Goal: Check status: Check status

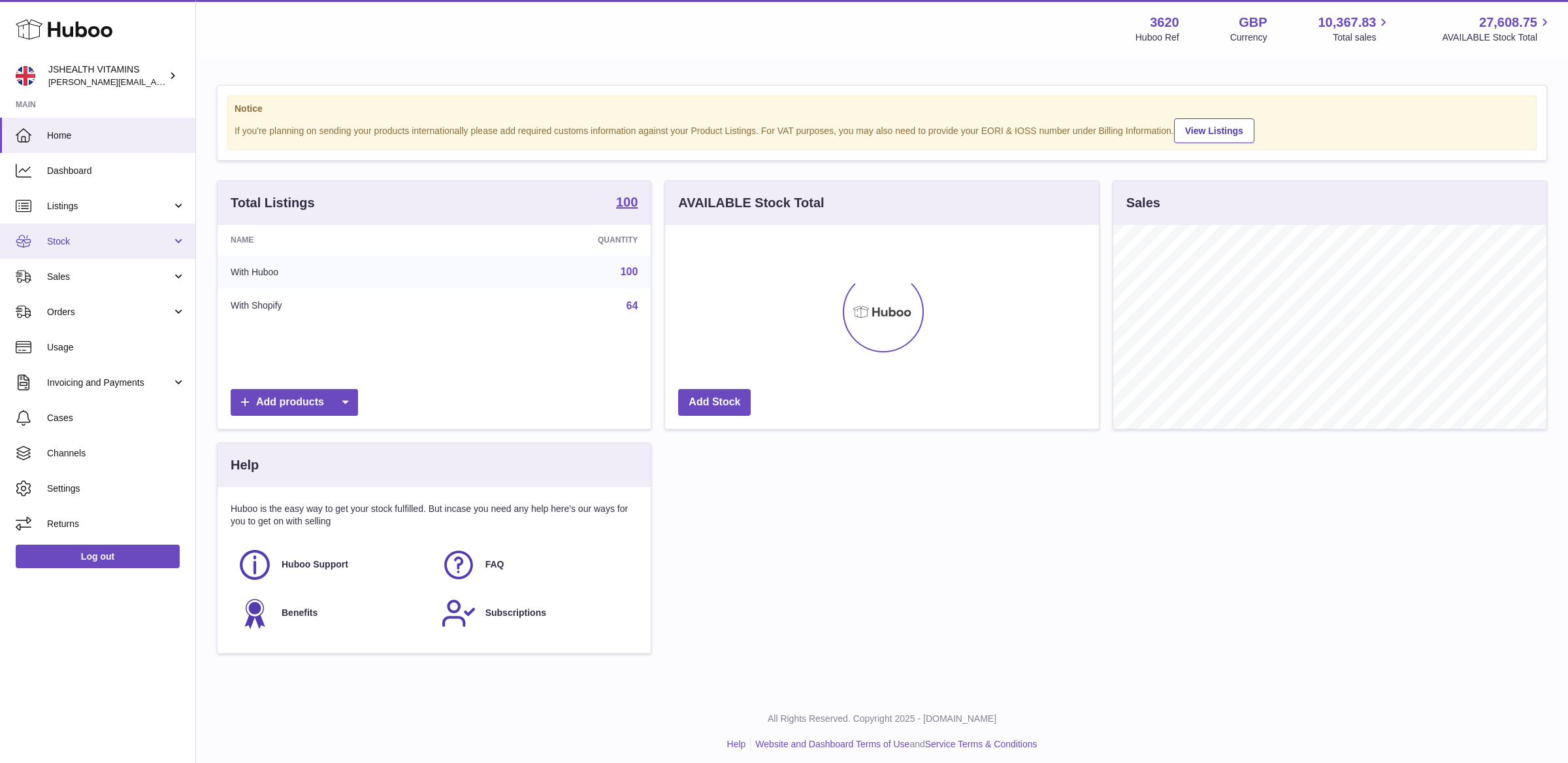
scroll to position [204, 433]
click at [98, 240] on span "Stock" at bounding box center [109, 242] width 125 height 12
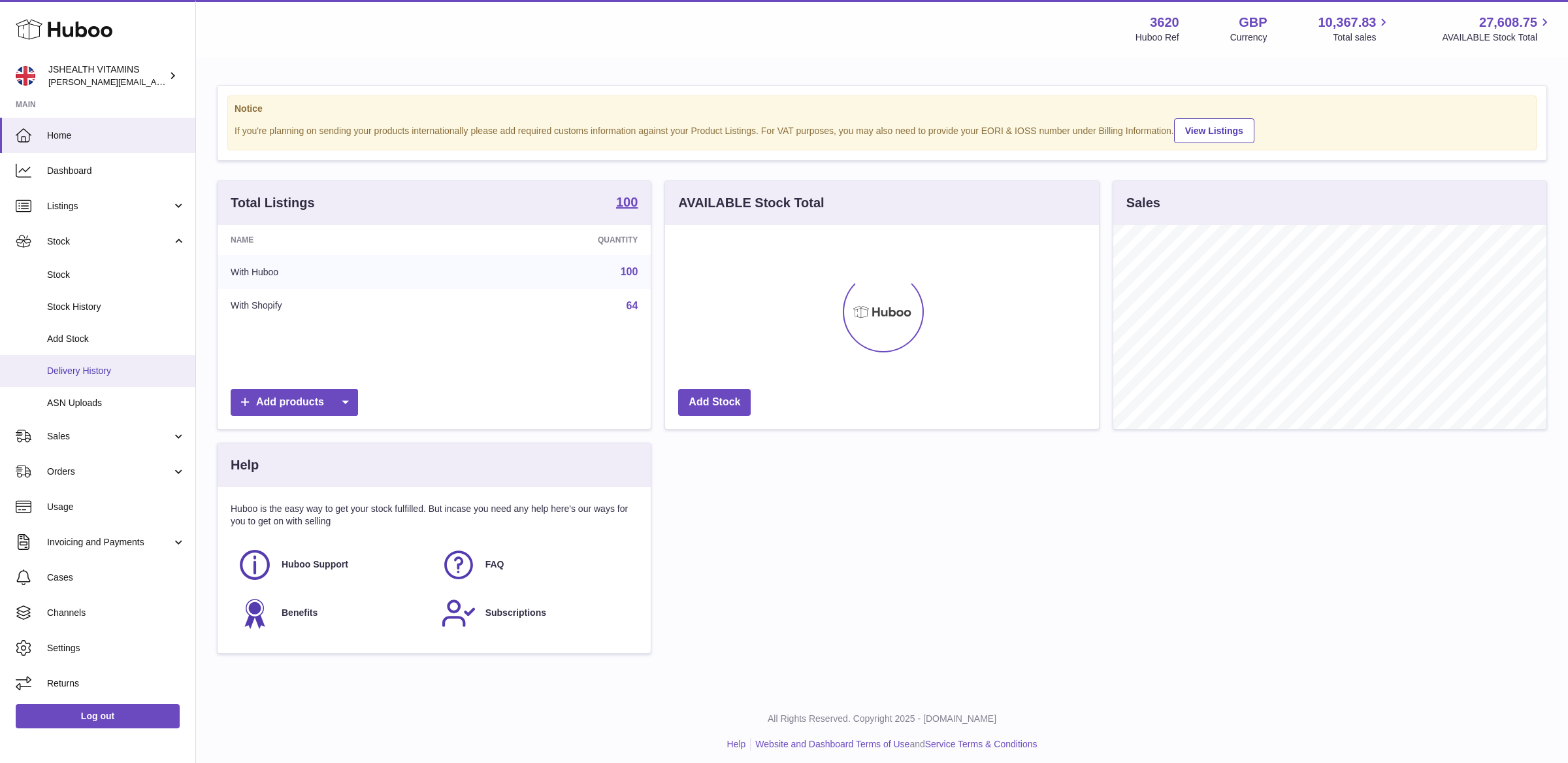
click at [113, 376] on span "Delivery History" at bounding box center [116, 371] width 139 height 12
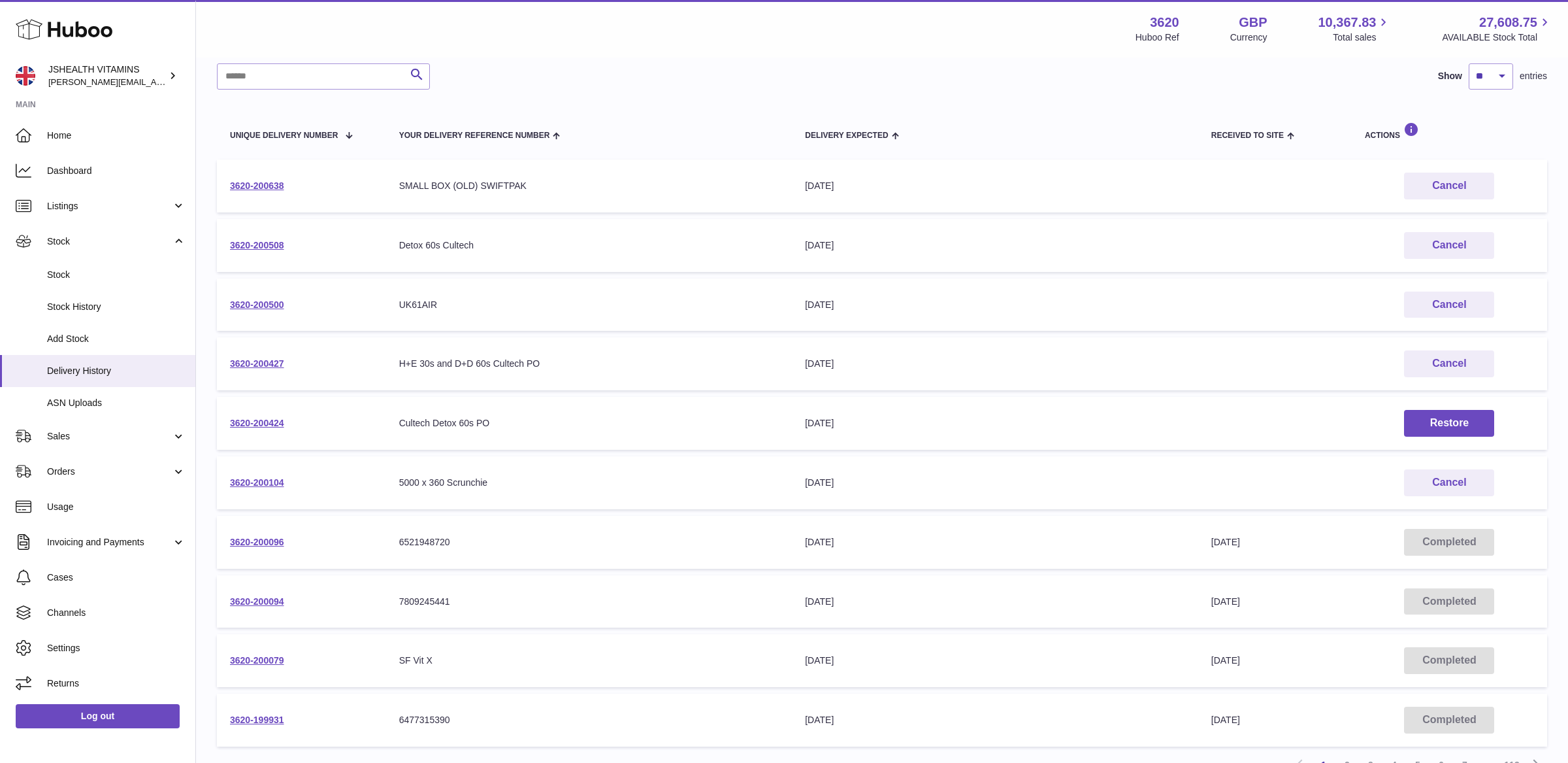
scroll to position [56, 0]
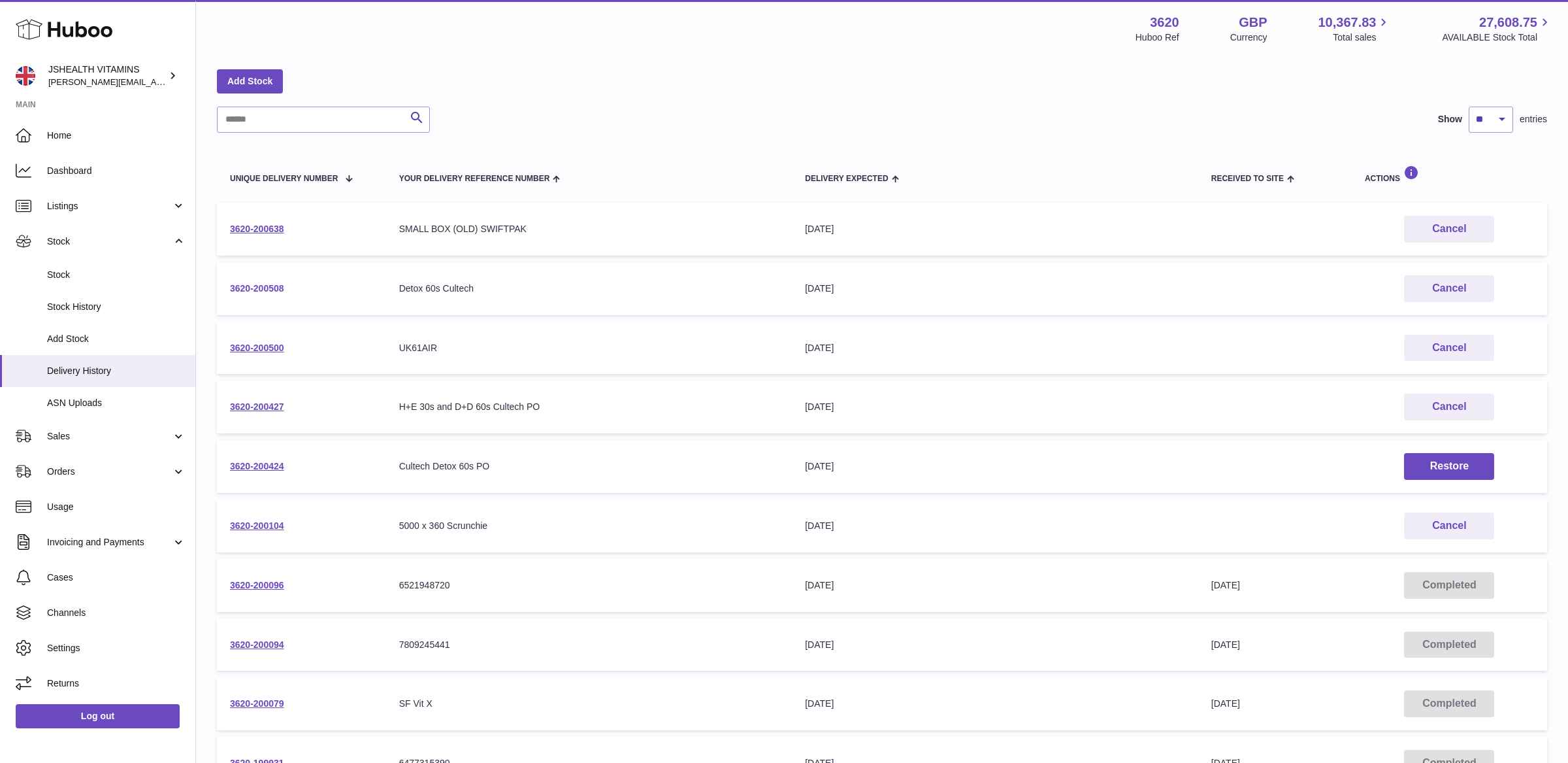
click at [253, 286] on link "3620-200508" at bounding box center [257, 288] width 55 height 10
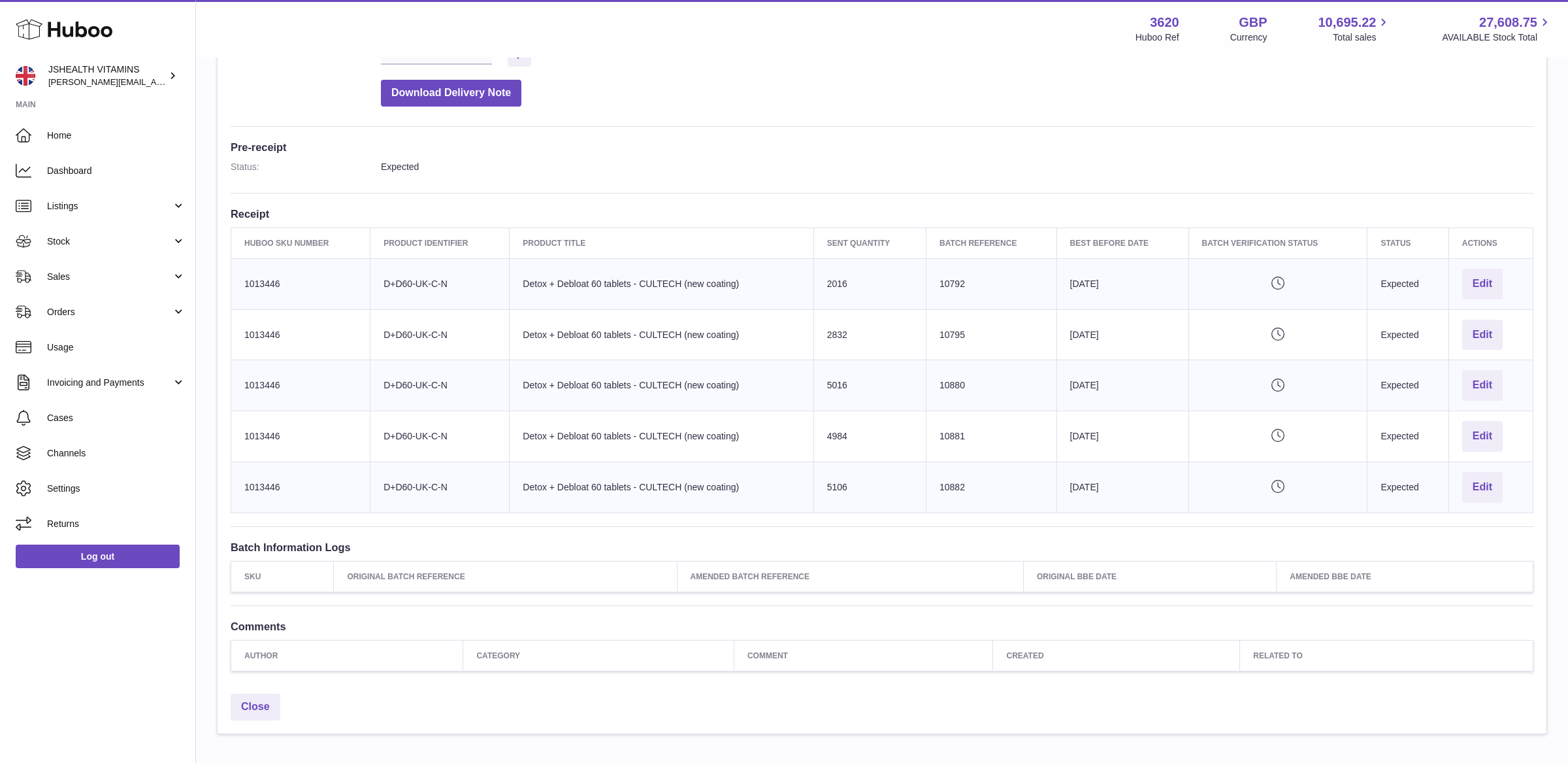
scroll to position [279, 0]
drag, startPoint x: 826, startPoint y: 282, endPoint x: 851, endPoint y: 510, distance: 229.4
click at [851, 510] on tbody "Huboo SKU Number 1013446 Client Identifier D+D60-UK-C-N Product title Detox + D…" at bounding box center [882, 386] width 1302 height 255
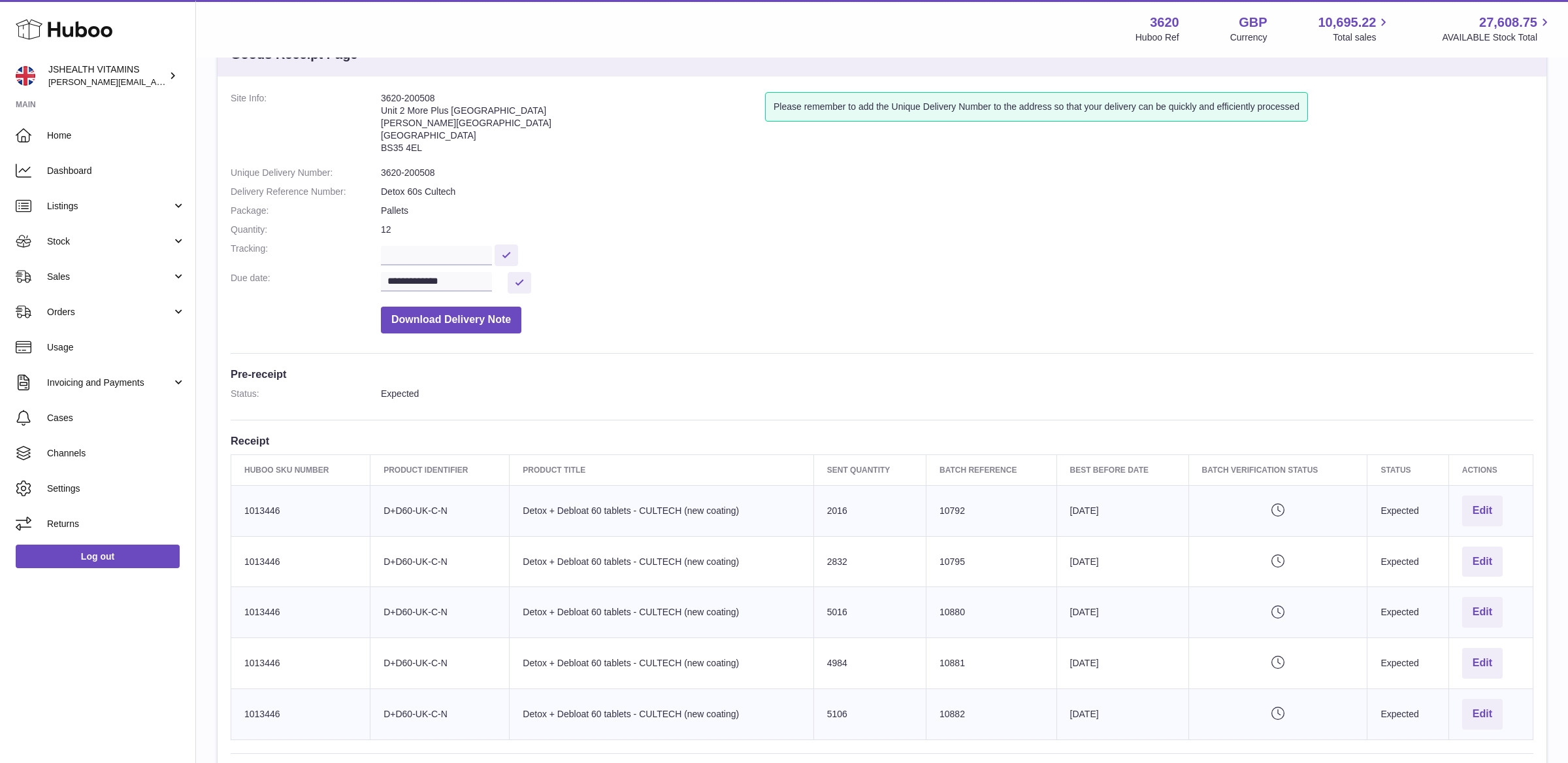
scroll to position [0, 0]
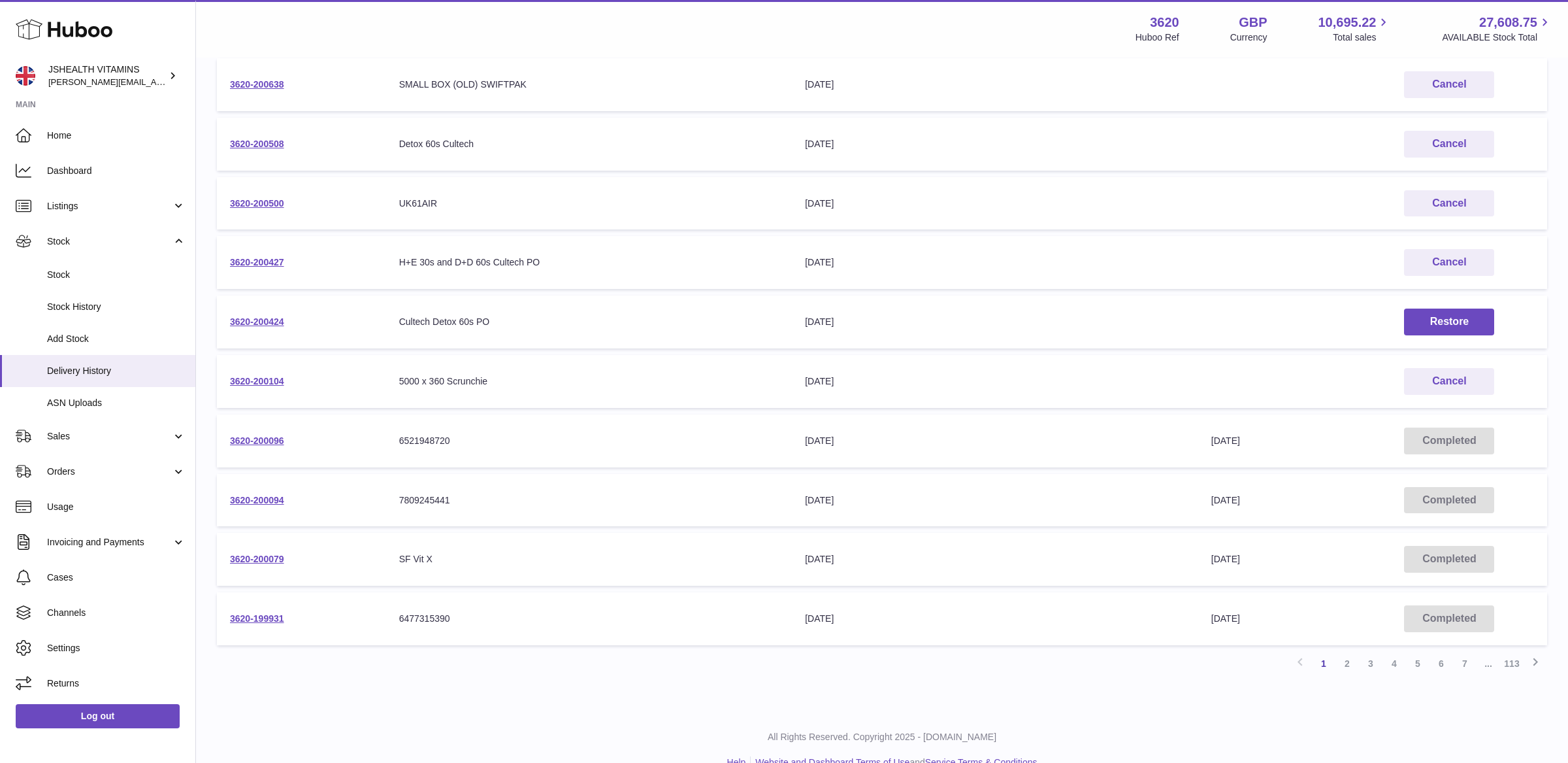
scroll to position [225, 0]
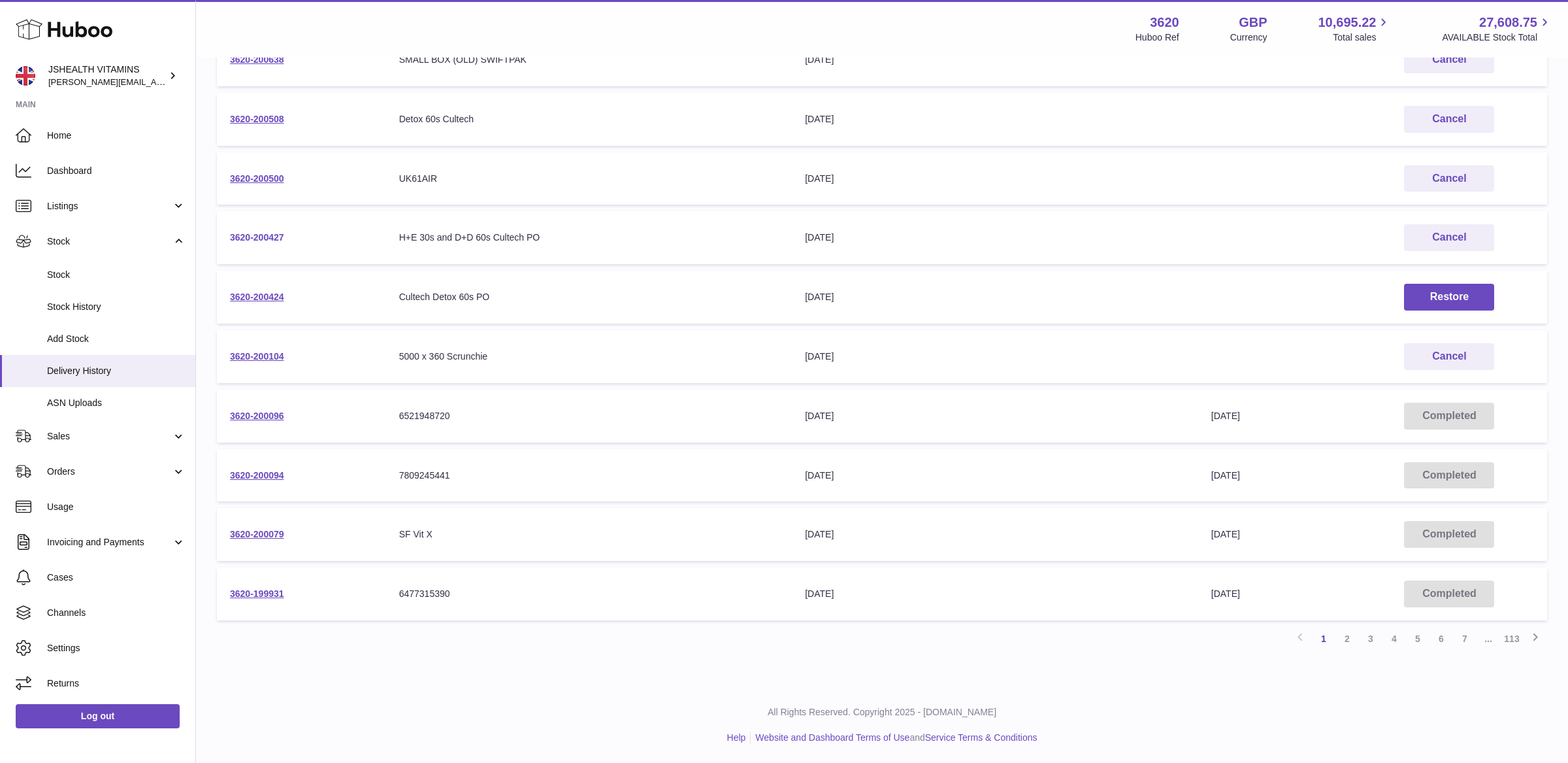
click at [248, 235] on link "3620-200427" at bounding box center [257, 237] width 55 height 10
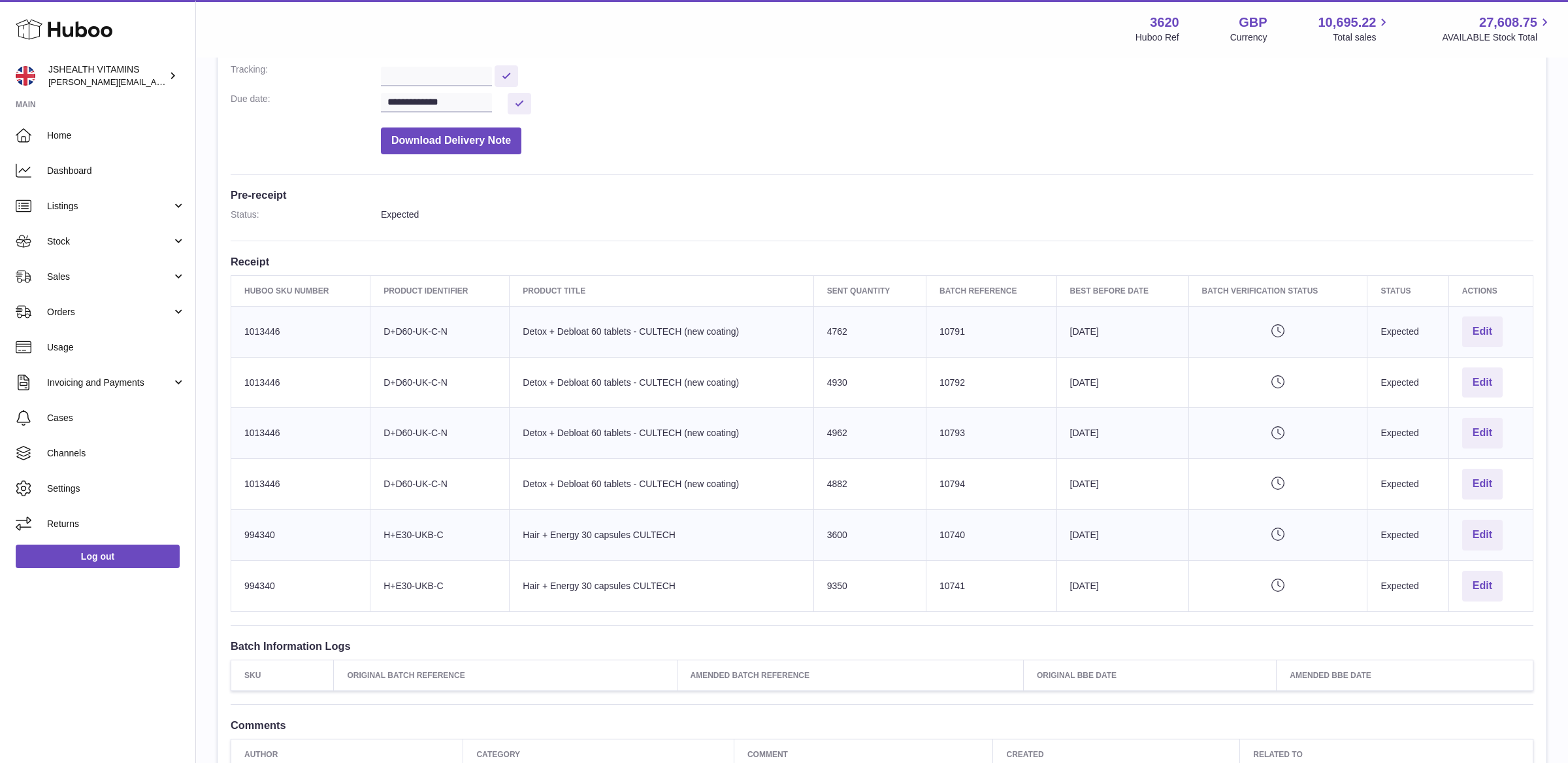
scroll to position [236, 0]
click at [100, 275] on span "Sales" at bounding box center [109, 276] width 125 height 12
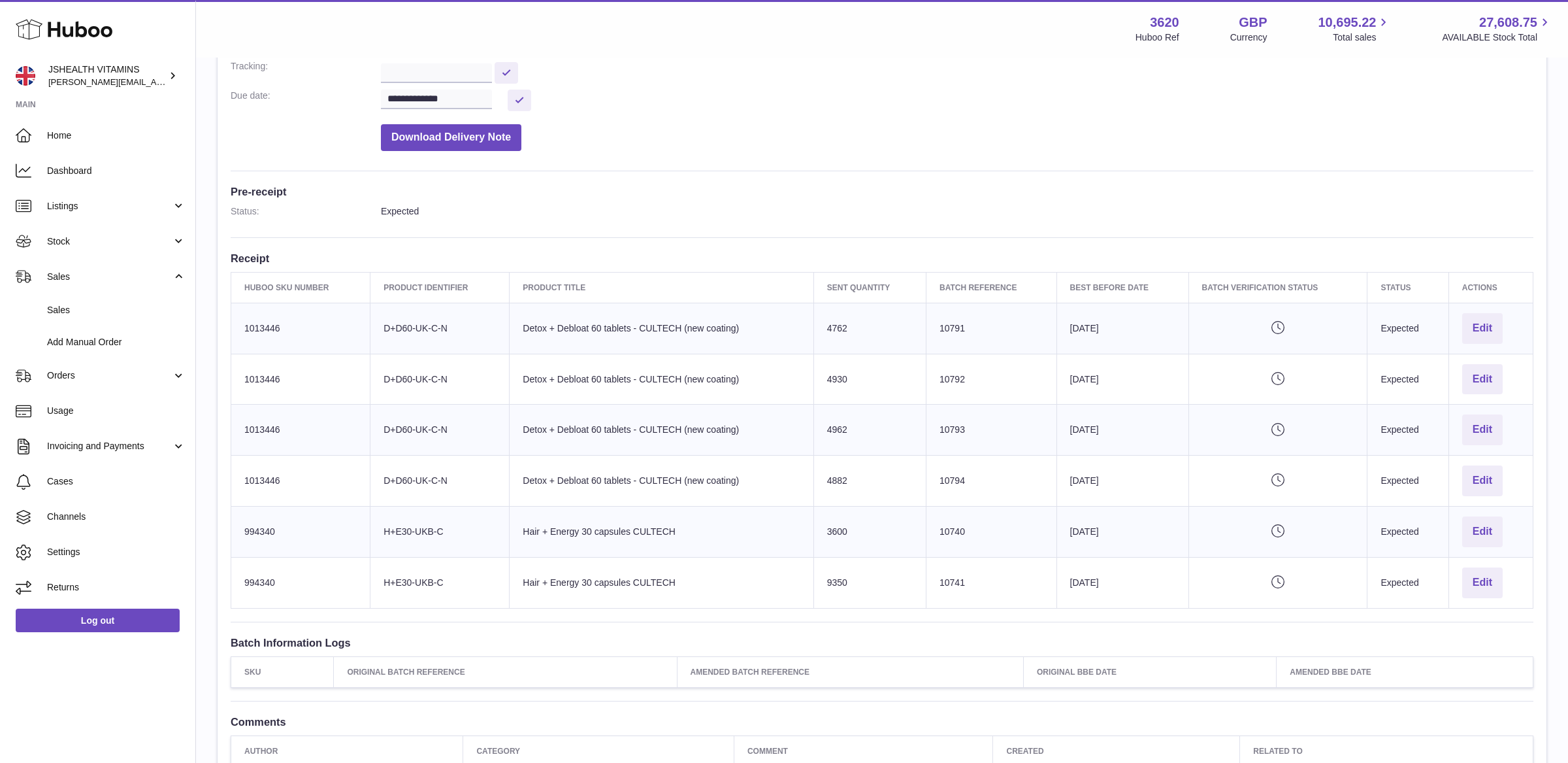
drag, startPoint x: 99, startPoint y: 249, endPoint x: 104, endPoint y: 273, distance: 24.5
click at [99, 249] on link "Stock" at bounding box center [98, 241] width 196 height 36
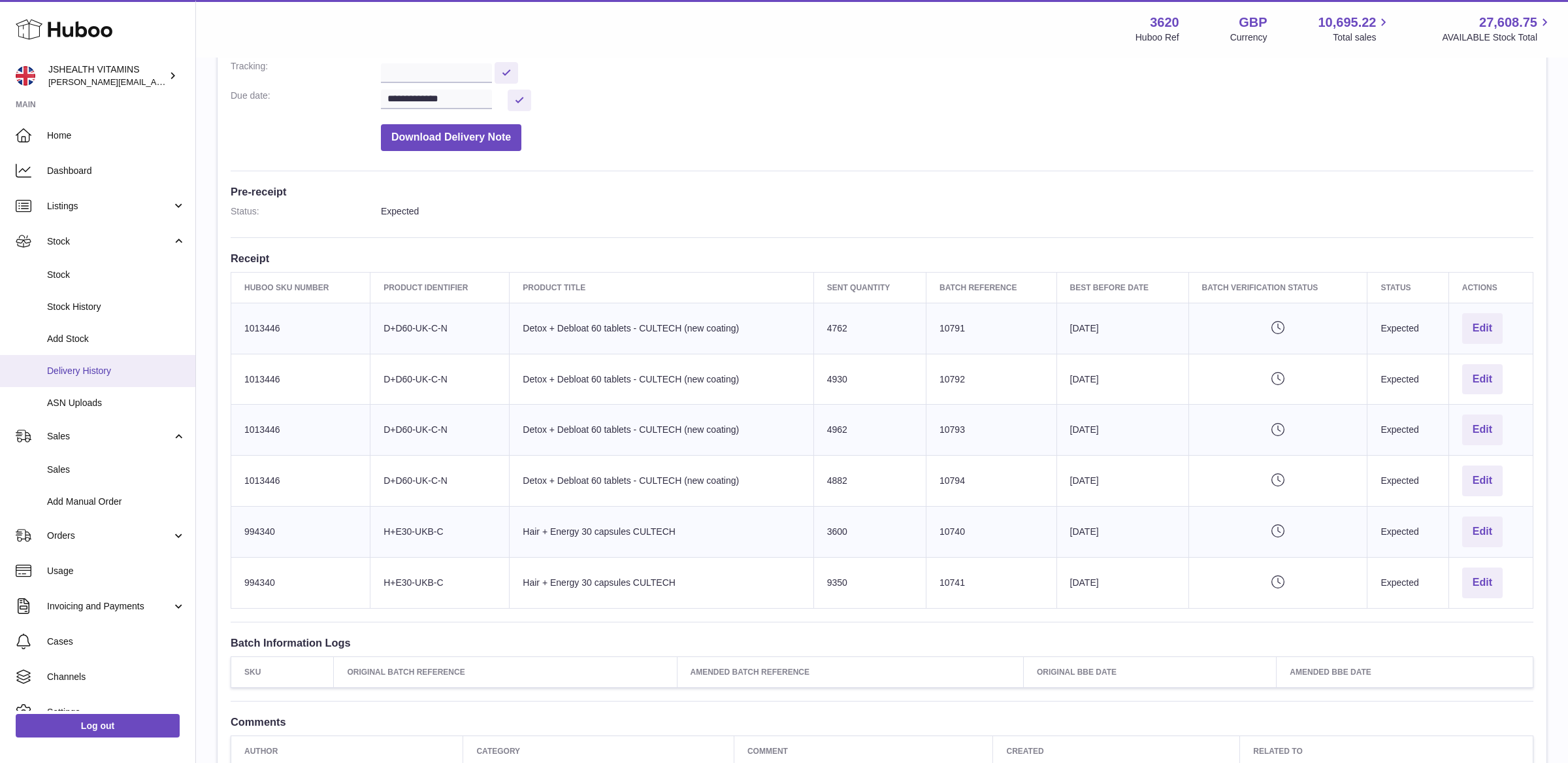
click at [105, 372] on span "Delivery History" at bounding box center [116, 371] width 139 height 12
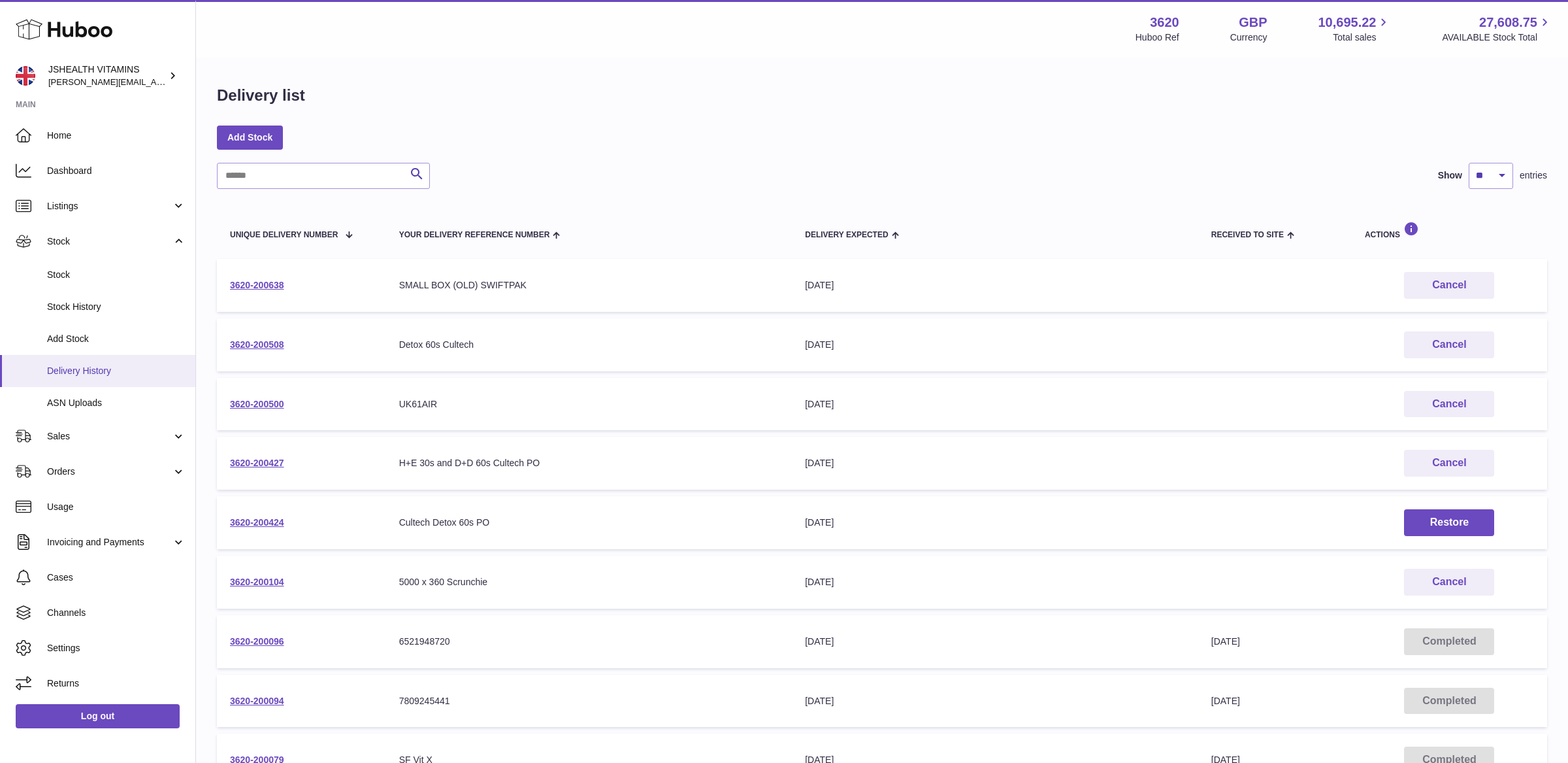
click at [92, 366] on span "Delivery History" at bounding box center [116, 371] width 139 height 12
click at [262, 177] on input "text" at bounding box center [324, 176] width 213 height 26
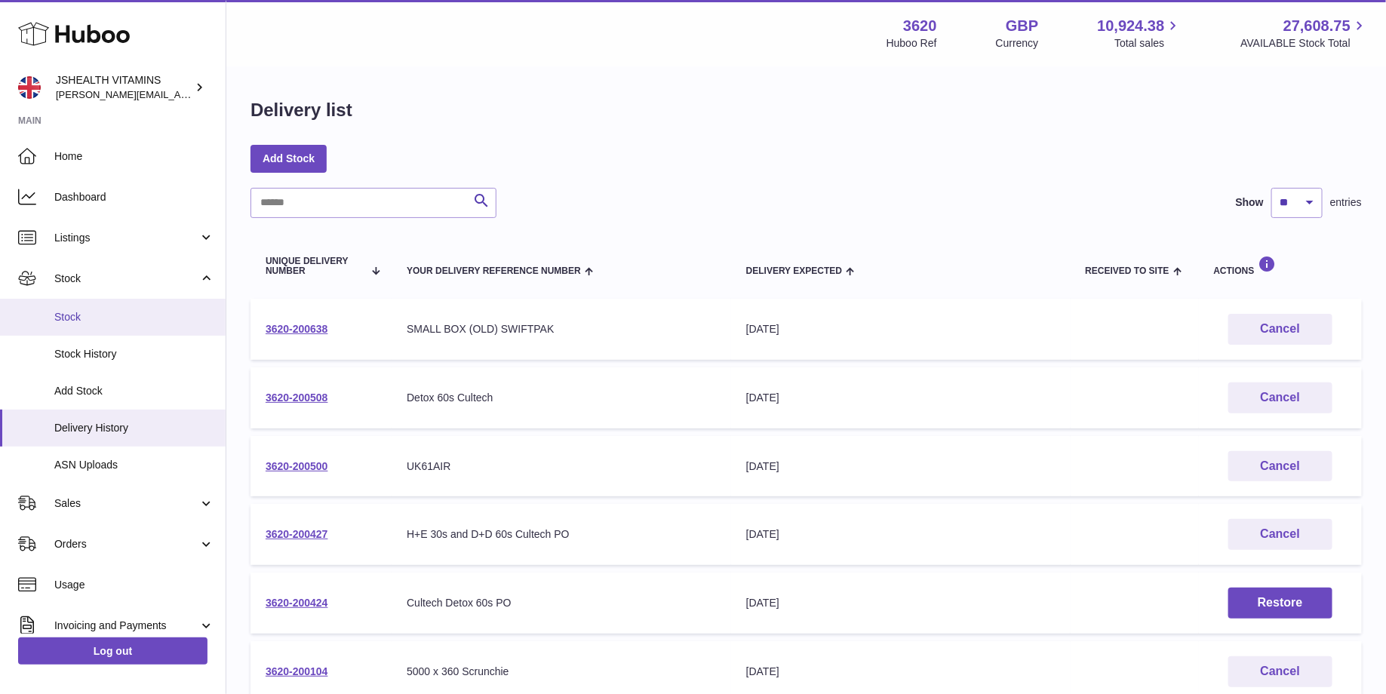
click at [112, 313] on span "Stock" at bounding box center [134, 317] width 160 height 14
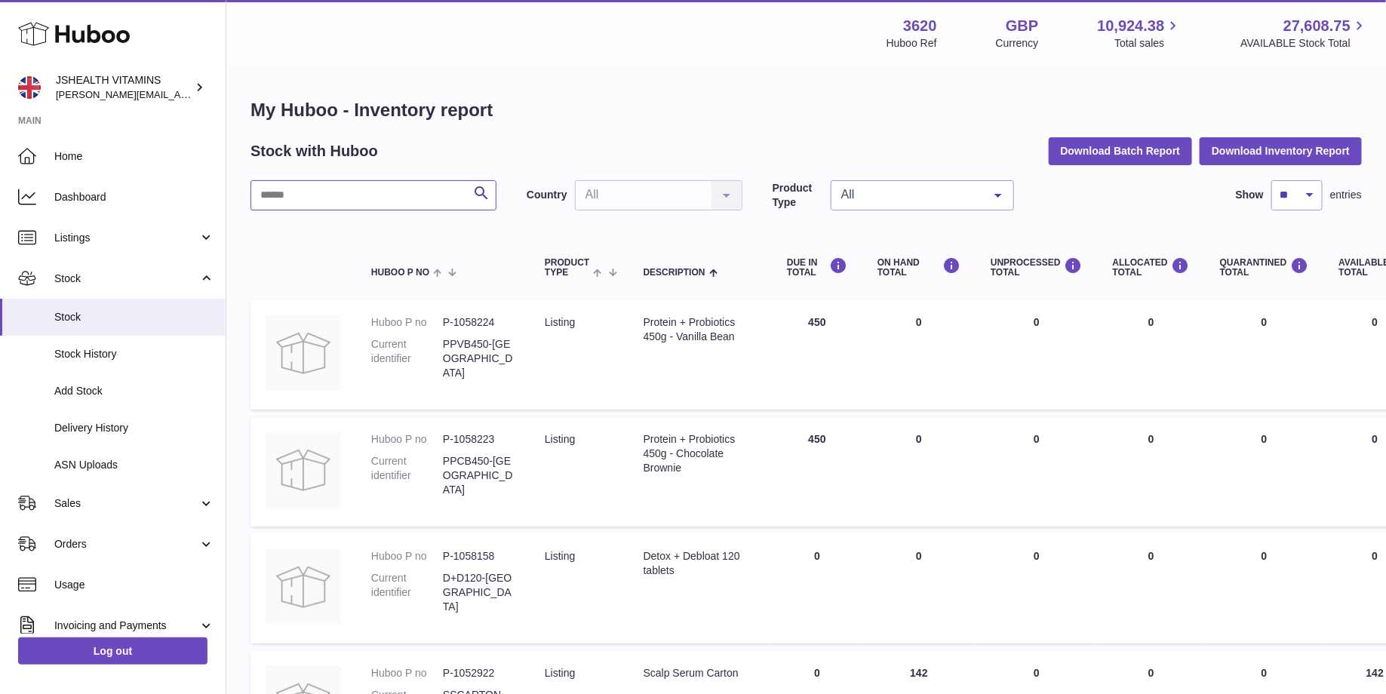
click at [308, 195] on input "text" at bounding box center [374, 195] width 246 height 30
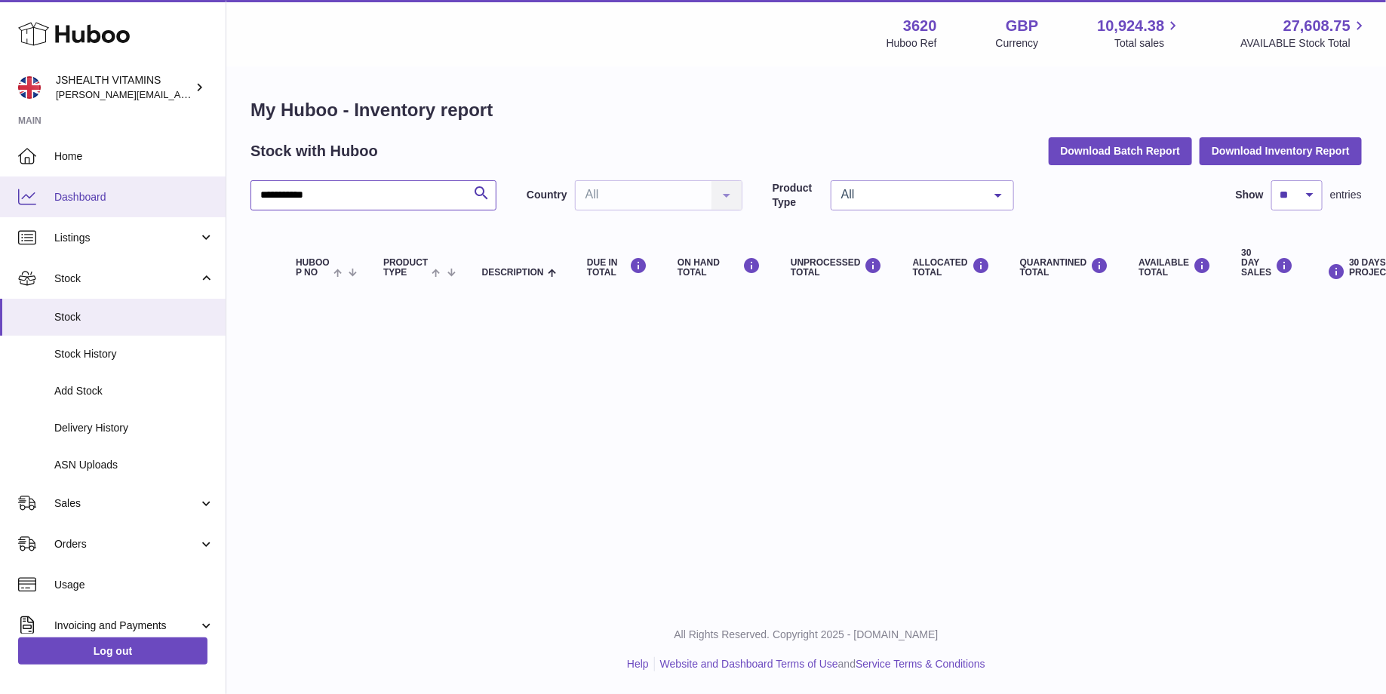
drag, startPoint x: 282, startPoint y: 192, endPoint x: 140, endPoint y: 187, distance: 142.0
click at [140, 187] on div "**********" at bounding box center [693, 347] width 1386 height 694
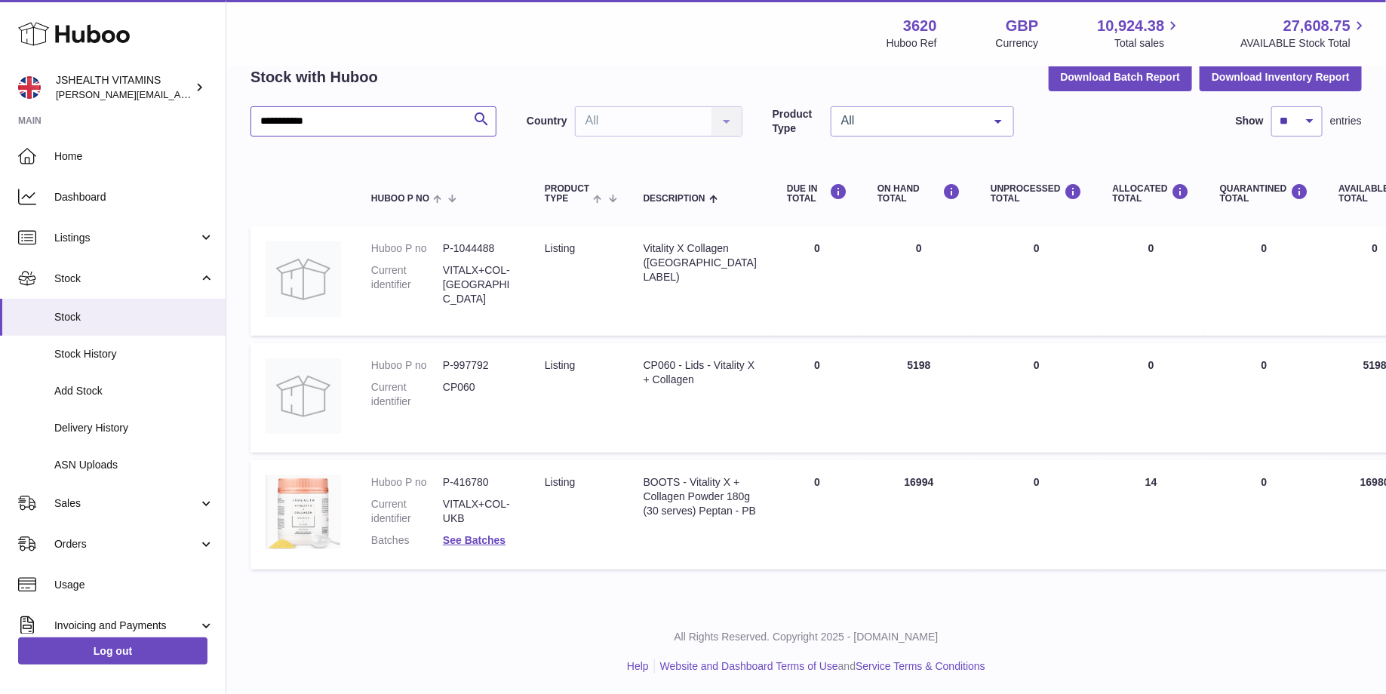
scroll to position [79, 0]
click at [479, 543] on dd "See Batches" at bounding box center [479, 538] width 72 height 14
click at [480, 536] on link "See Batches" at bounding box center [474, 538] width 63 height 12
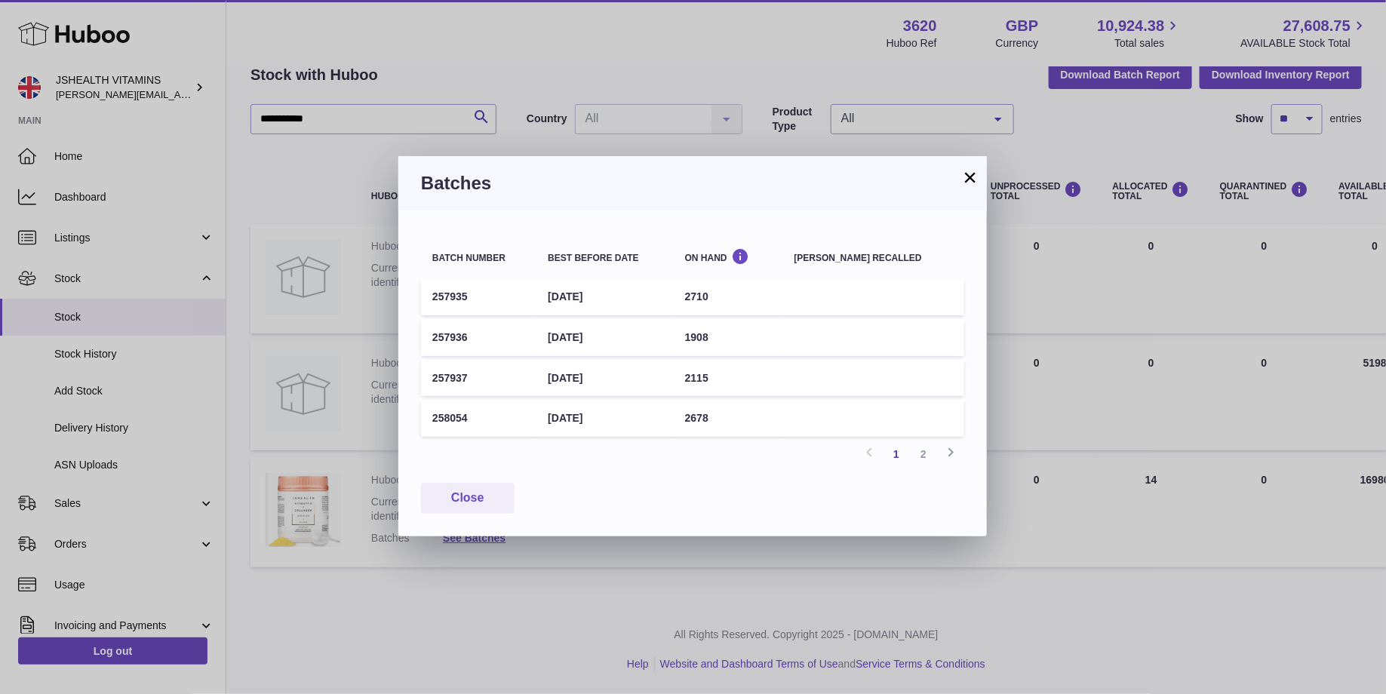
drag, startPoint x: 579, startPoint y: 300, endPoint x: 569, endPoint y: 298, distance: 9.9
click at [579, 300] on td "31st Mar 2028" at bounding box center [605, 296] width 137 height 37
drag, startPoint x: 558, startPoint y: 297, endPoint x: 681, endPoint y: 288, distance: 124.0
click at [673, 288] on td "31st Mar 2028" at bounding box center [605, 296] width 137 height 37
copy tr "257935 31st Mar 2028"
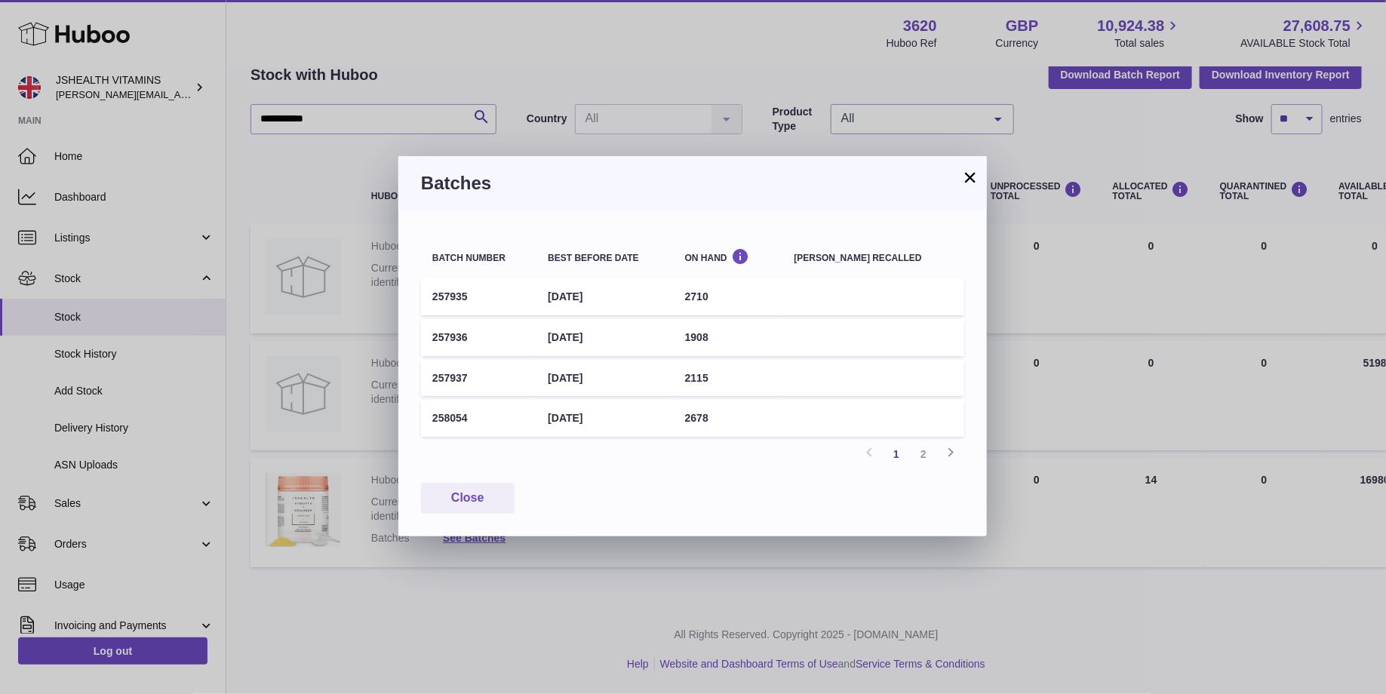
drag, startPoint x: 512, startPoint y: 297, endPoint x: 641, endPoint y: 294, distance: 129.8
click at [642, 294] on tr "257935 31st Mar 2028 2710" at bounding box center [692, 296] width 543 height 37
click at [461, 494] on button "Close" at bounding box center [468, 498] width 94 height 31
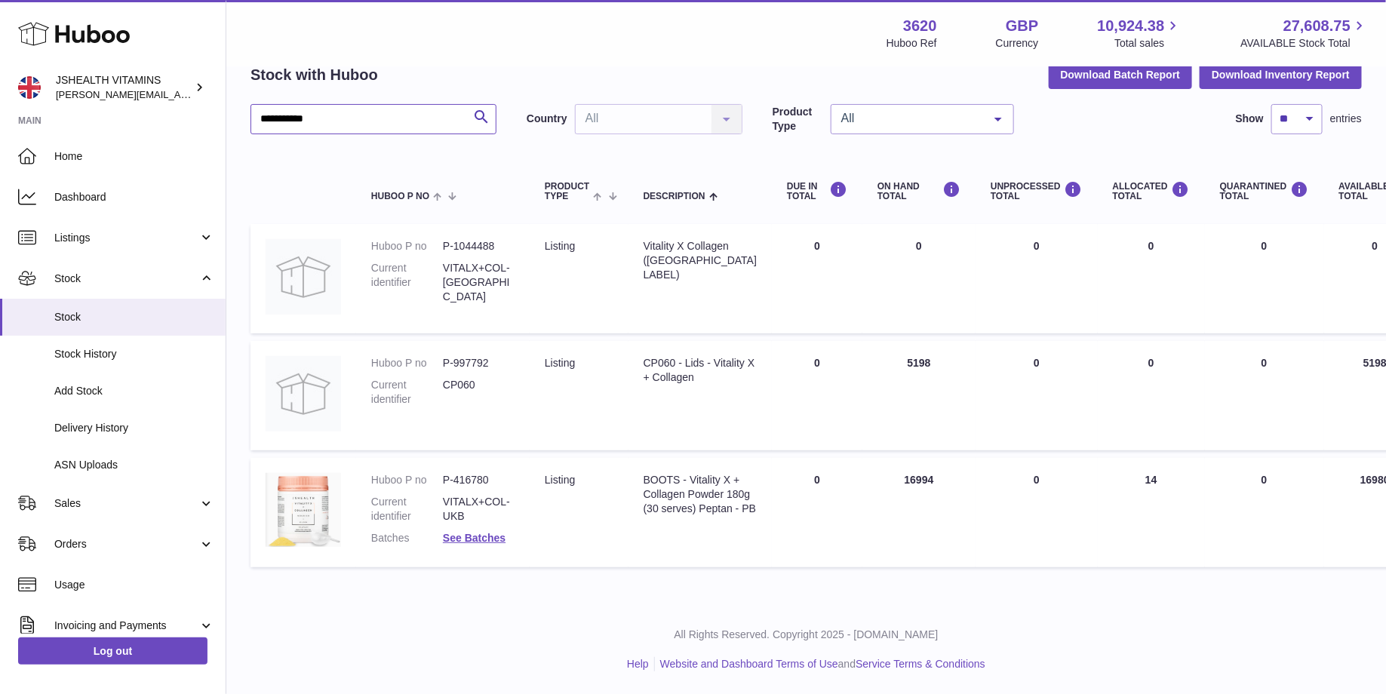
drag, startPoint x: 325, startPoint y: 121, endPoint x: 203, endPoint y: 119, distance: 122.3
click at [203, 119] on div "**********" at bounding box center [693, 309] width 1386 height 770
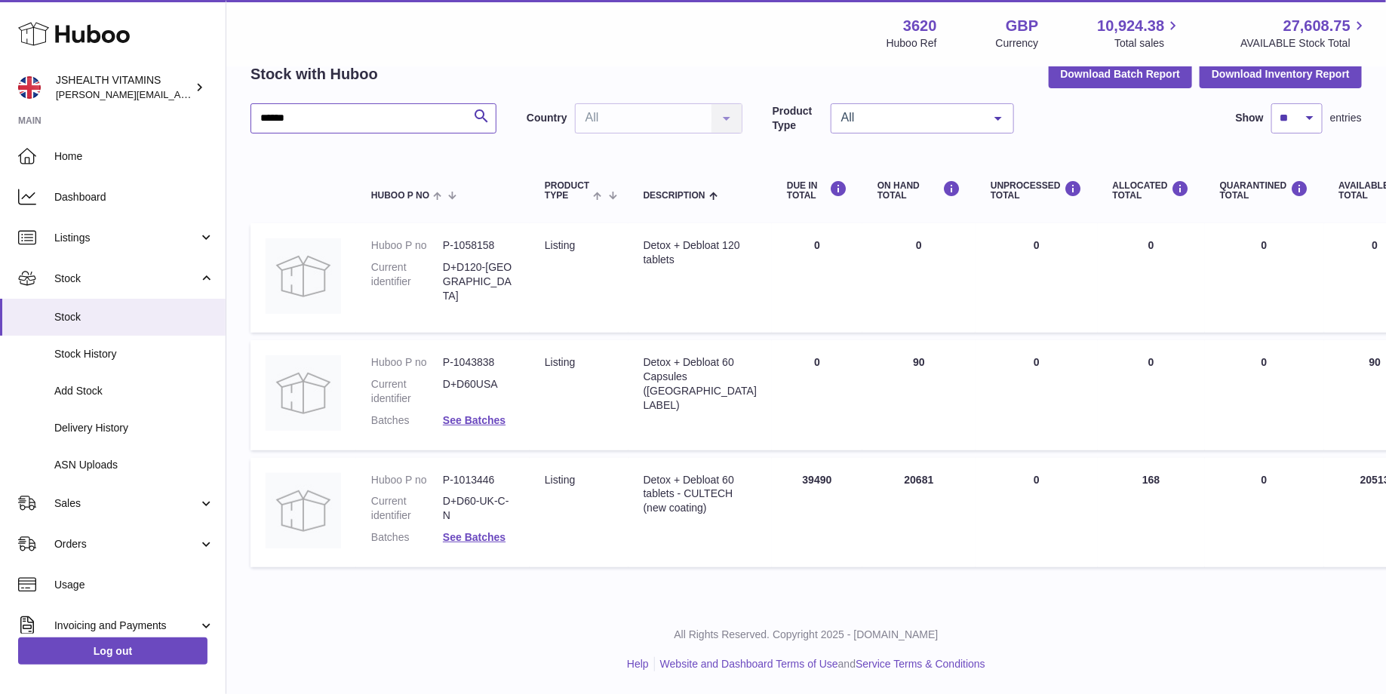
scroll to position [77, 0]
type input "*****"
click at [479, 537] on link "See Batches" at bounding box center [474, 537] width 63 height 12
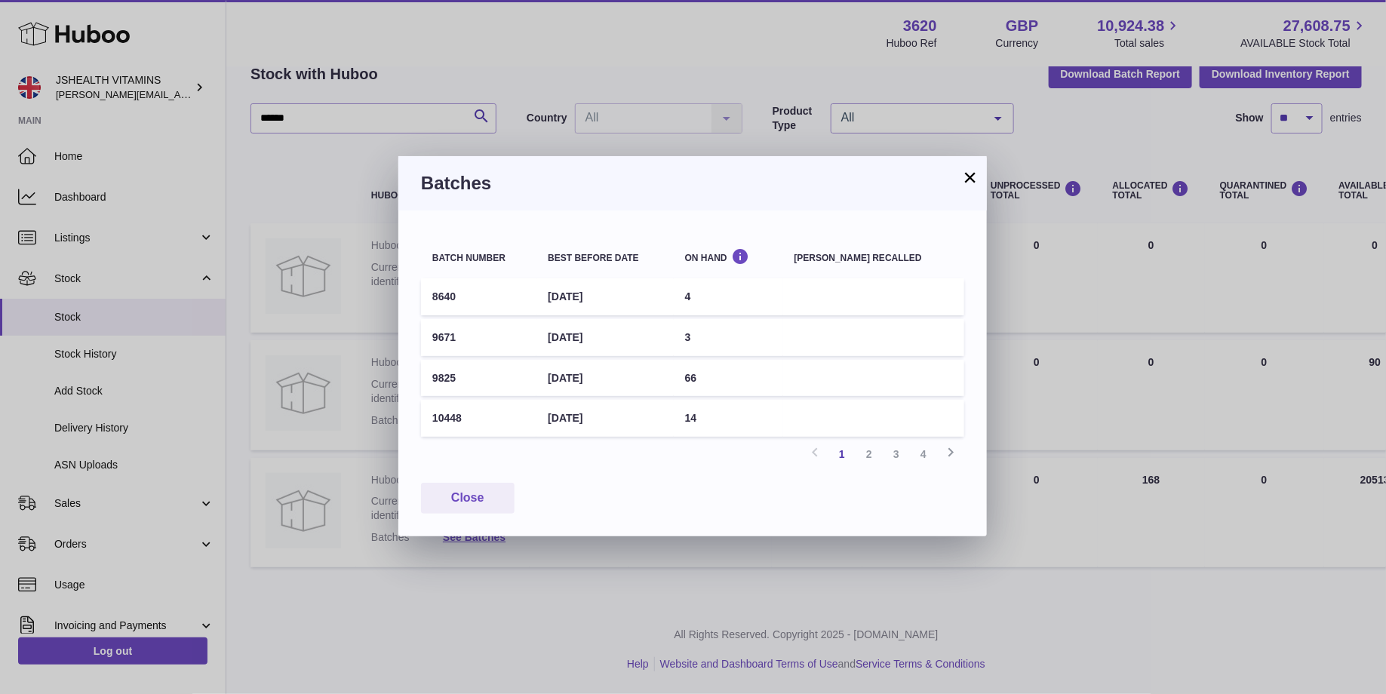
drag, startPoint x: 432, startPoint y: 294, endPoint x: 629, endPoint y: 297, distance: 197.7
click at [629, 297] on tr "8640 31st Jul 2027 4" at bounding box center [692, 296] width 543 height 37
drag, startPoint x: 647, startPoint y: 337, endPoint x: 476, endPoint y: 369, distance: 173.5
click at [428, 337] on tr "9671 31st Dec 2027 3" at bounding box center [692, 337] width 543 height 37
click at [632, 423] on td "30th May 2028" at bounding box center [605, 418] width 137 height 37
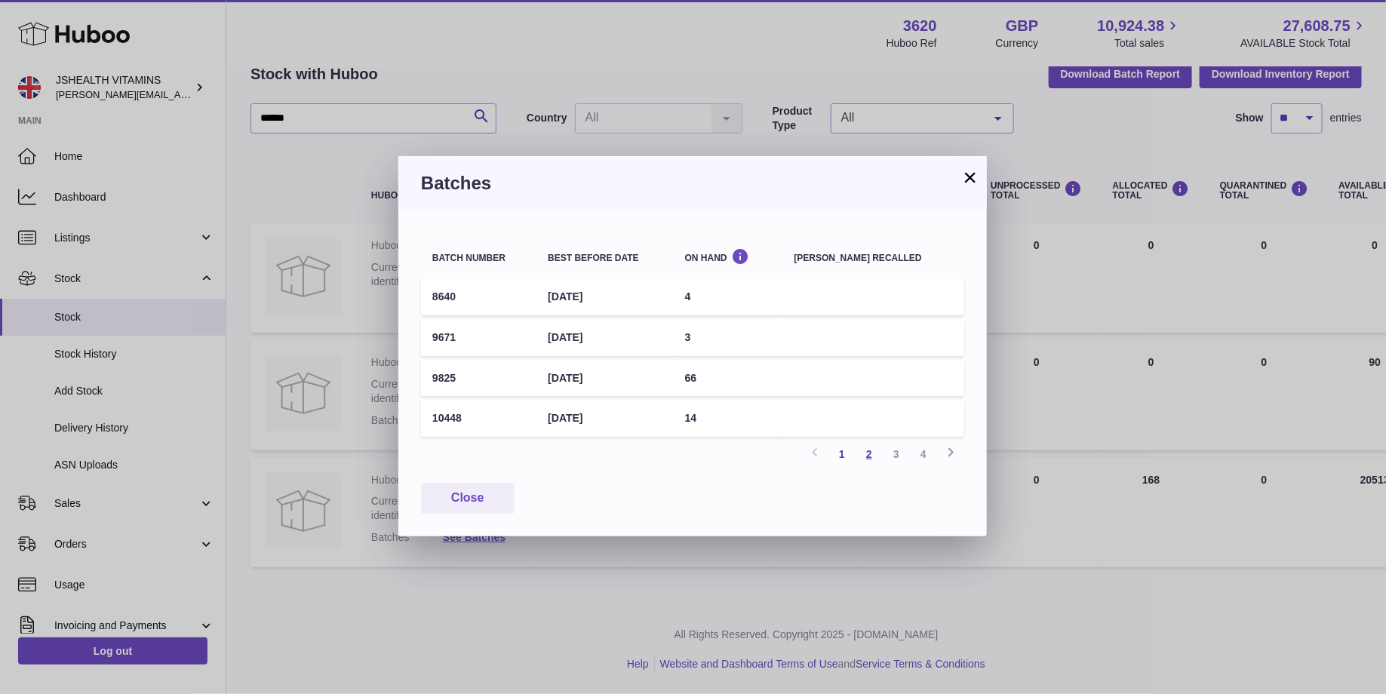
click at [873, 458] on link "2" at bounding box center [869, 454] width 27 height 27
click at [844, 458] on link "1" at bounding box center [842, 454] width 27 height 27
drag, startPoint x: 564, startPoint y: 297, endPoint x: 417, endPoint y: 297, distance: 147.1
click at [419, 297] on div "Batch number Best before date On Hand Batch recalled 8640 31st Jul 2027 4 9671 …" at bounding box center [692, 374] width 589 height 326
copy table "Batch number Best before date On Hand Batch recalled 8640 31st Jul 2027"
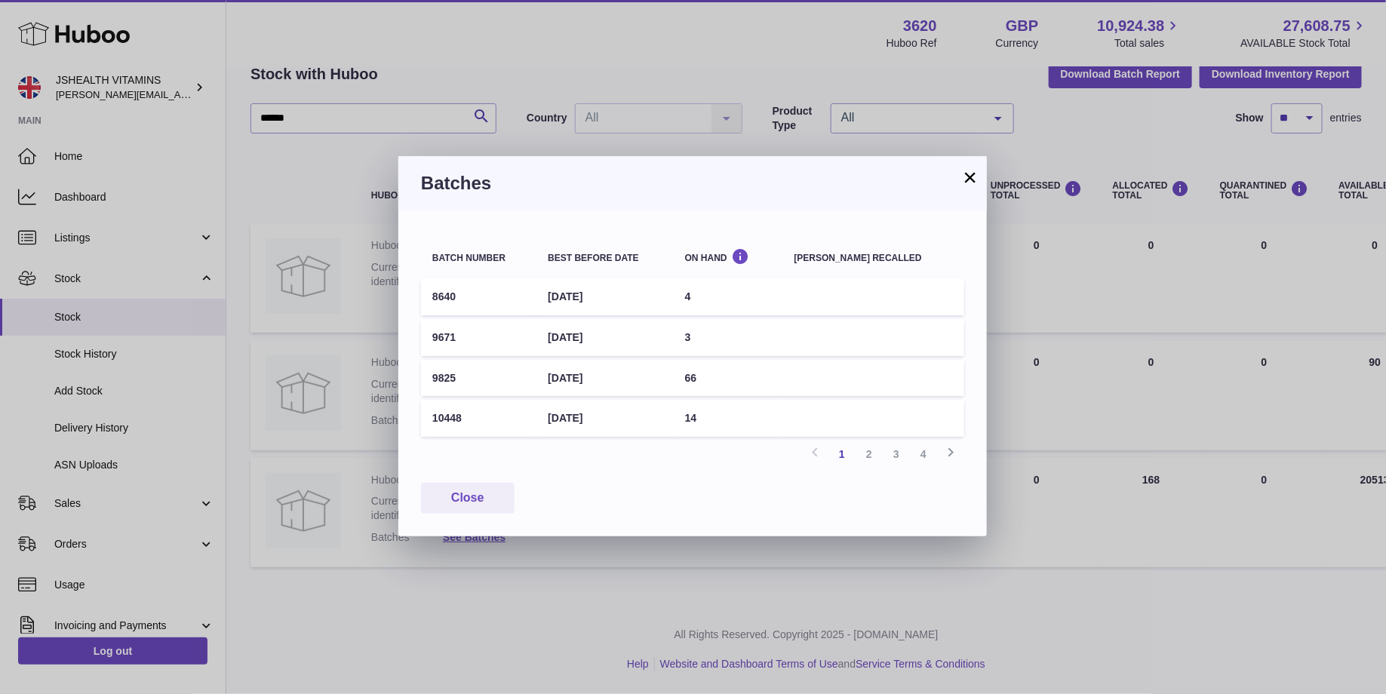
click at [511, 309] on td "8640" at bounding box center [478, 296] width 115 height 37
click at [483, 495] on button "Close" at bounding box center [468, 498] width 94 height 31
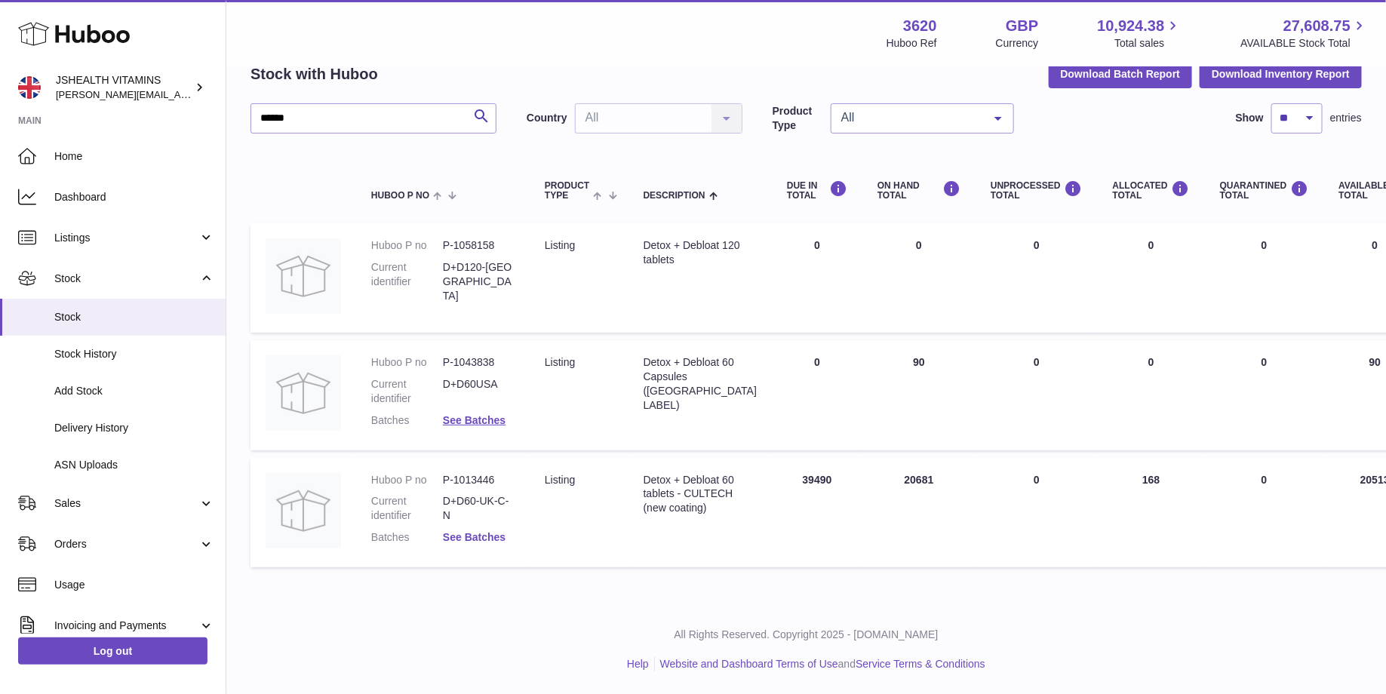
drag, startPoint x: 480, startPoint y: 527, endPoint x: 467, endPoint y: 536, distance: 15.3
click at [478, 527] on dl "Huboo P no P-1013446 Current identifier D+D60-UK-C-N Batches See Batches" at bounding box center [442, 513] width 143 height 80
click at [463, 534] on link "See Batches" at bounding box center [474, 537] width 63 height 12
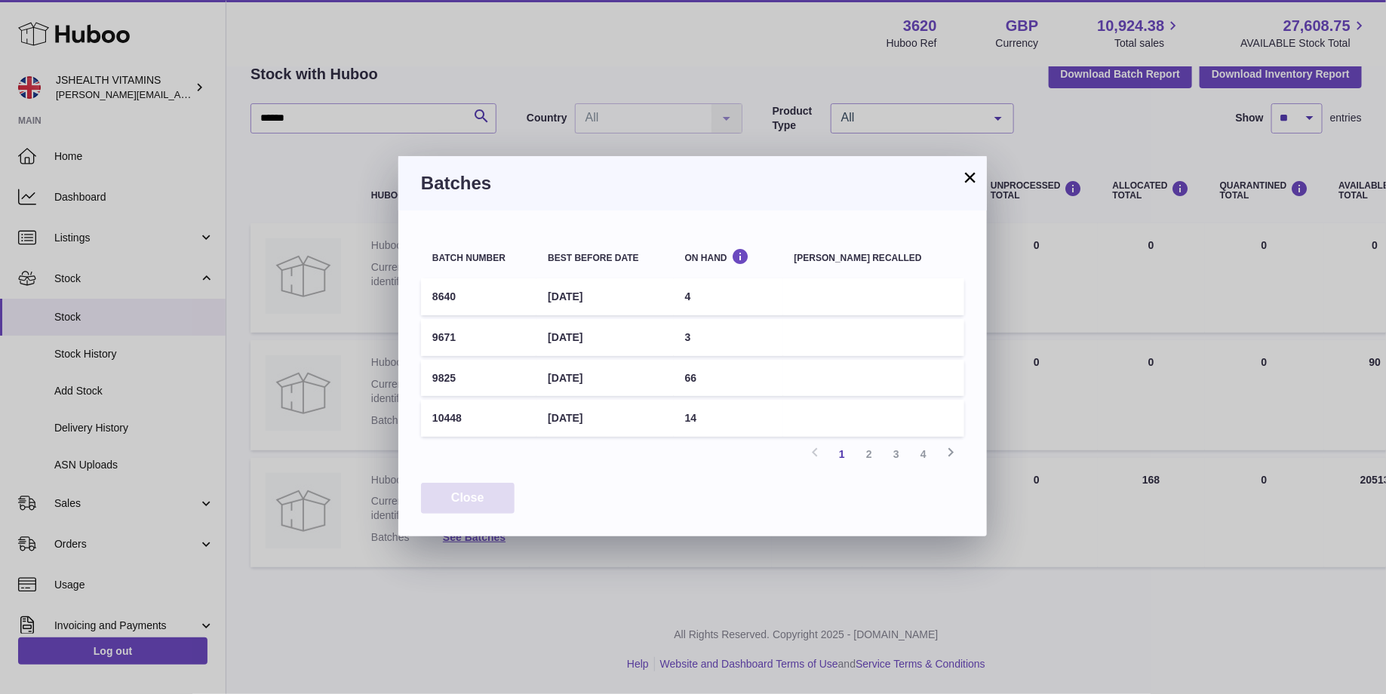
click at [478, 503] on button "Close" at bounding box center [468, 498] width 94 height 31
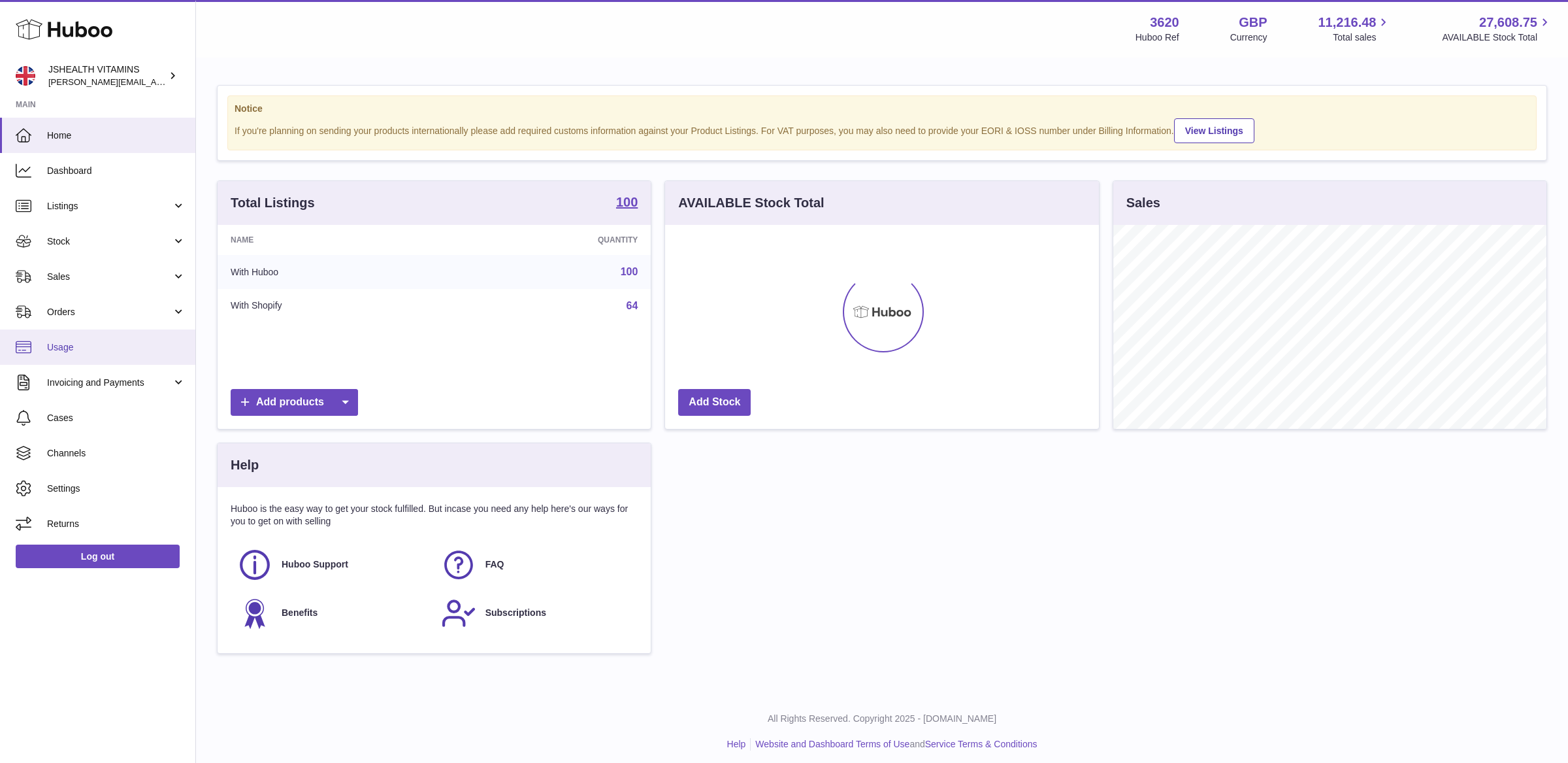
scroll to position [204, 433]
click at [102, 246] on span "Stock" at bounding box center [109, 242] width 125 height 12
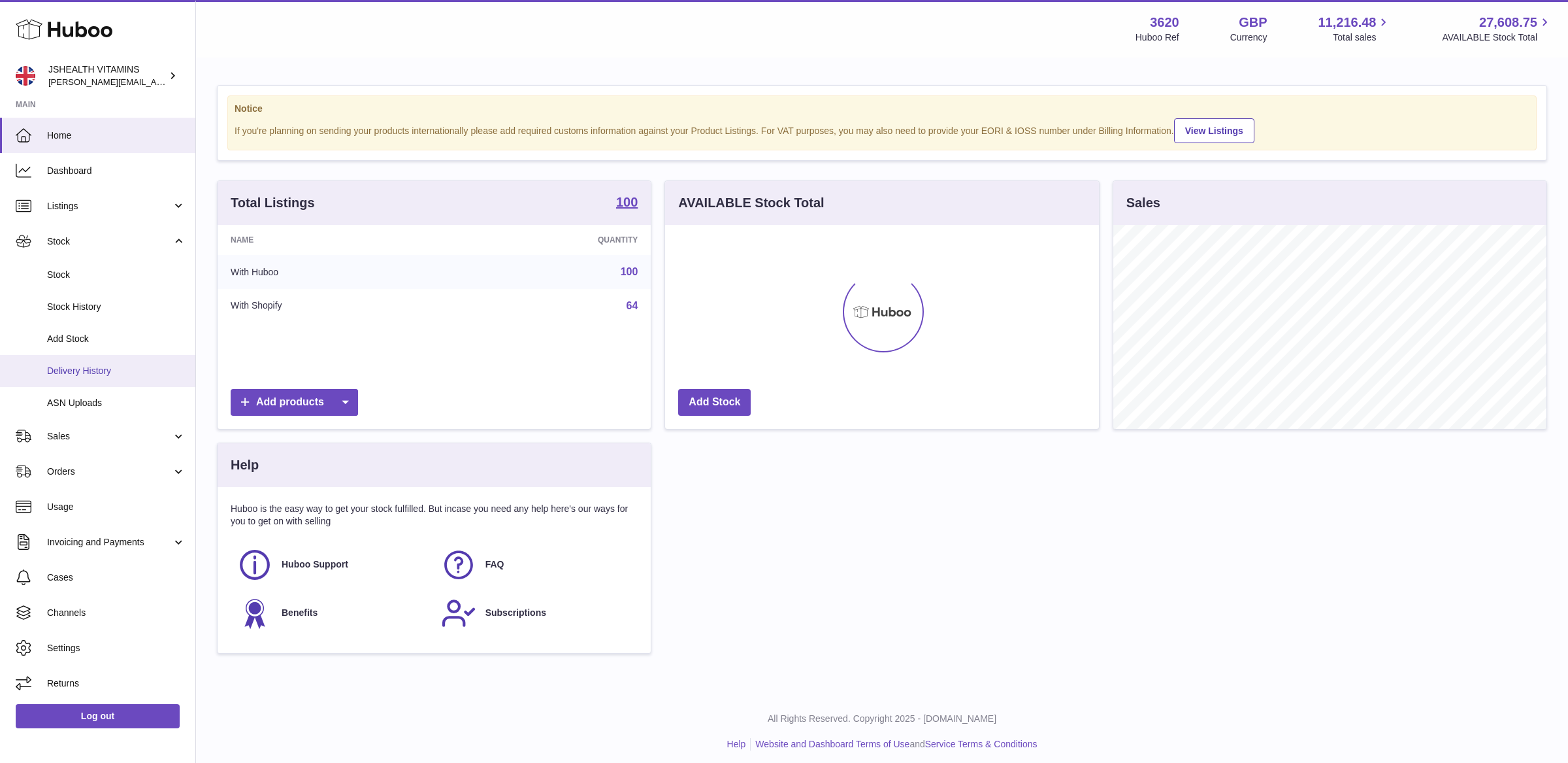
click at [106, 372] on span "Delivery History" at bounding box center [116, 371] width 139 height 12
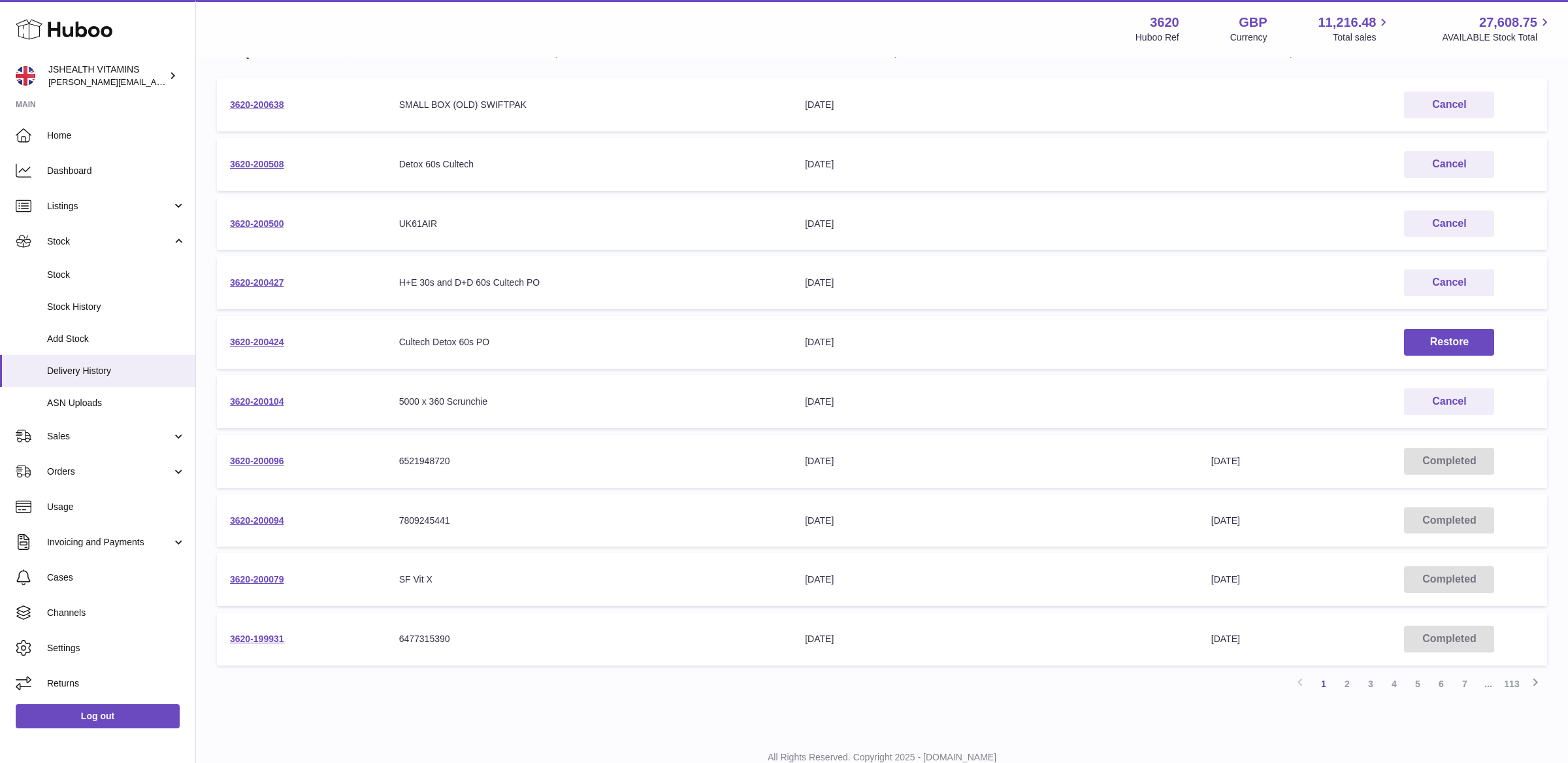
scroll to position [225, 0]
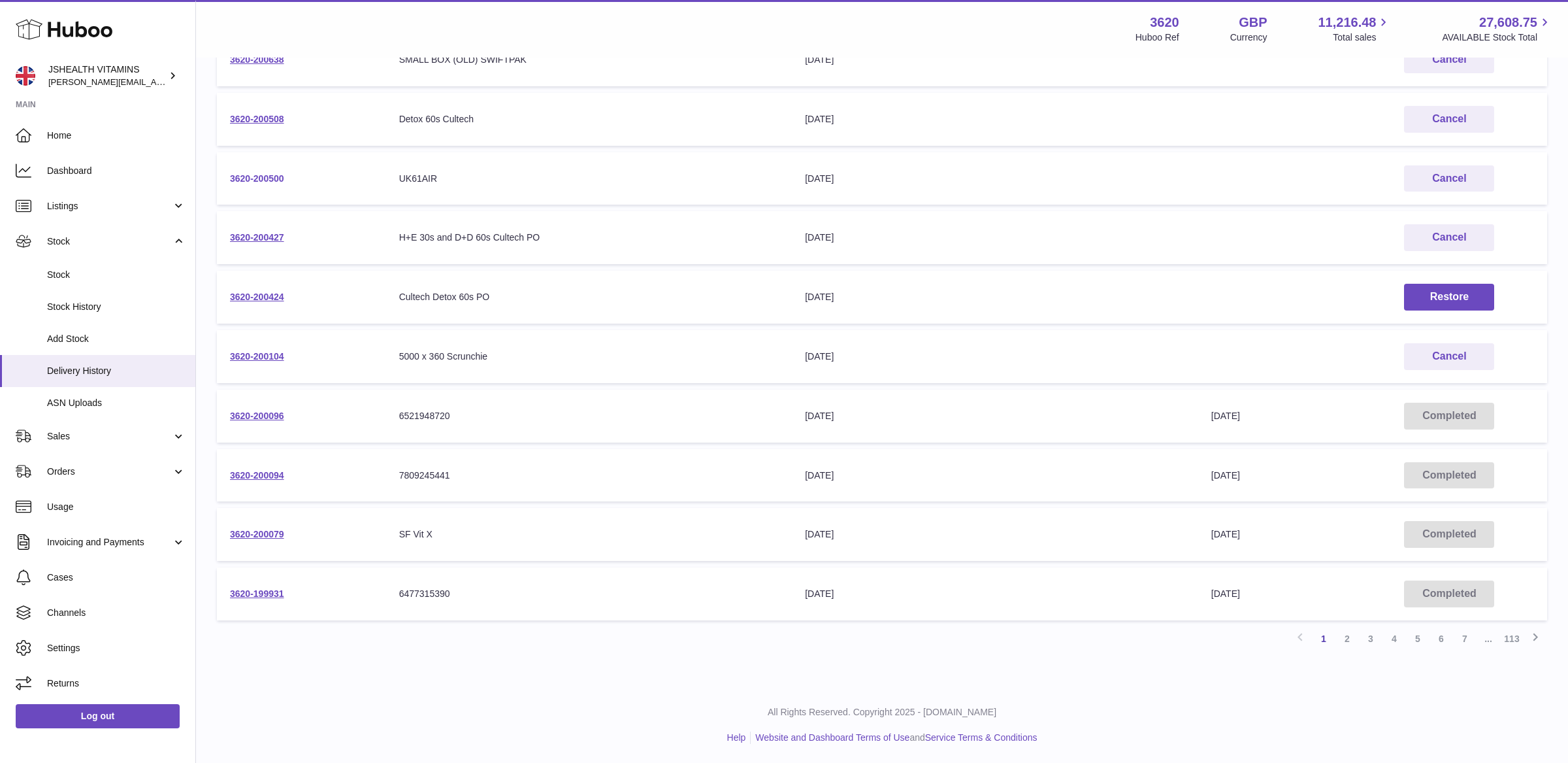
click at [280, 180] on link "3620-200500" at bounding box center [257, 178] width 55 height 10
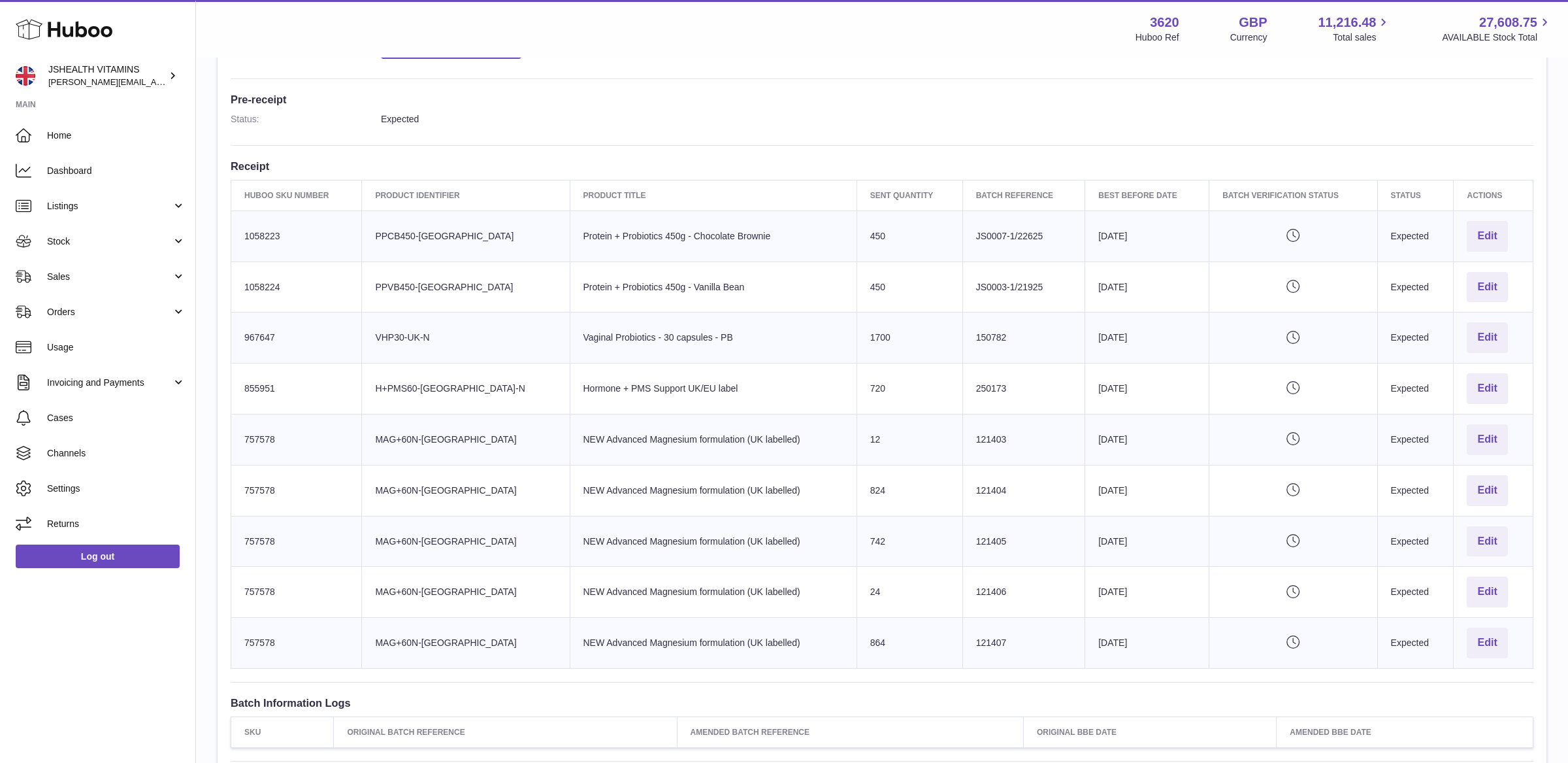
scroll to position [285, 0]
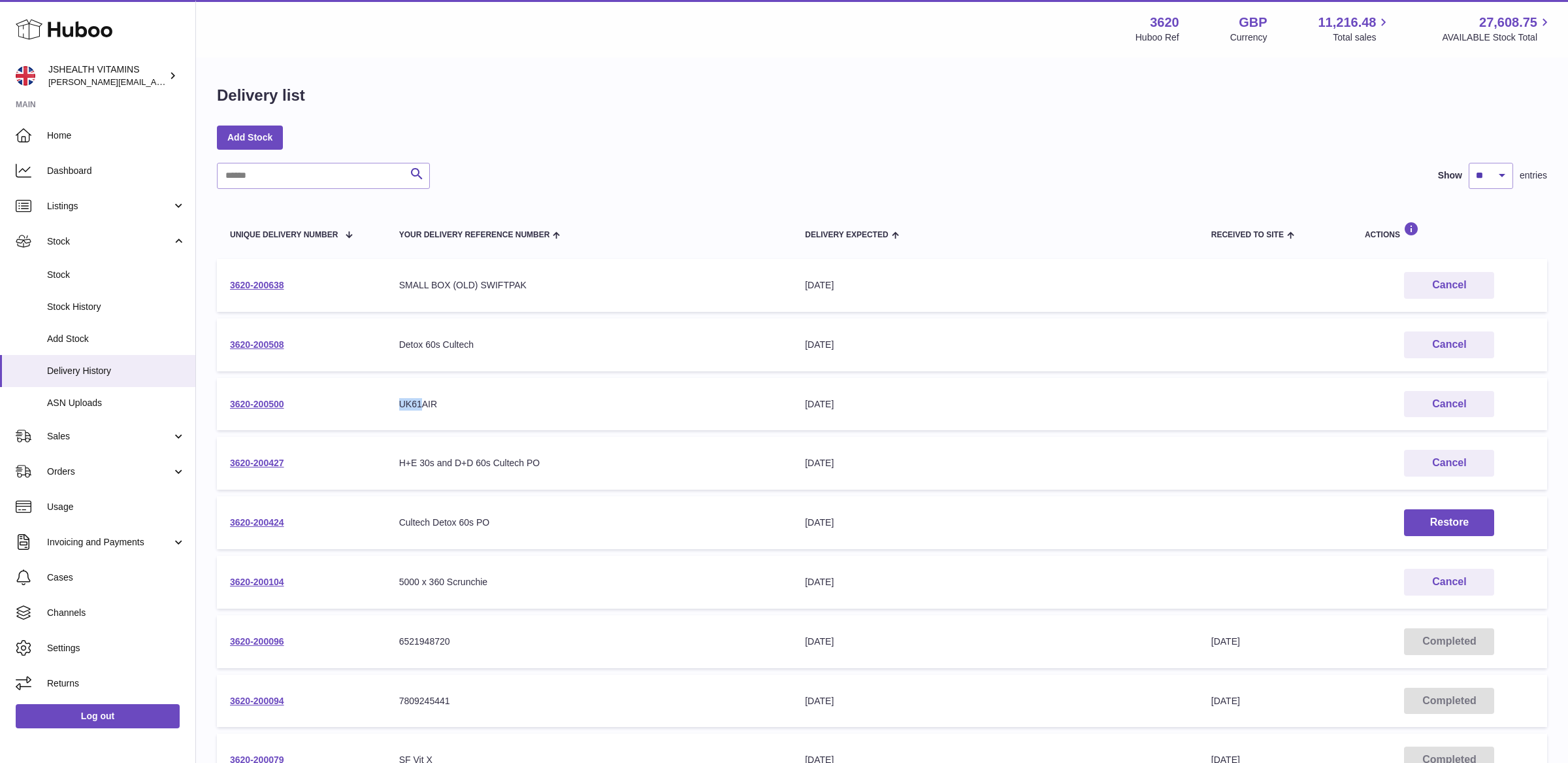
drag, startPoint x: 423, startPoint y: 404, endPoint x: 403, endPoint y: 403, distance: 20.0
click at [391, 404] on td "Your Delivery Reference Number UK61AIR" at bounding box center [589, 404] width 406 height 53
drag, startPoint x: 428, startPoint y: 401, endPoint x: 374, endPoint y: 343, distance: 79.2
click at [386, 400] on td "Your Delivery Reference Number UK61AIR" at bounding box center [589, 404] width 406 height 53
copy div "UK61AIR"
